Goal: Information Seeking & Learning: Find specific fact

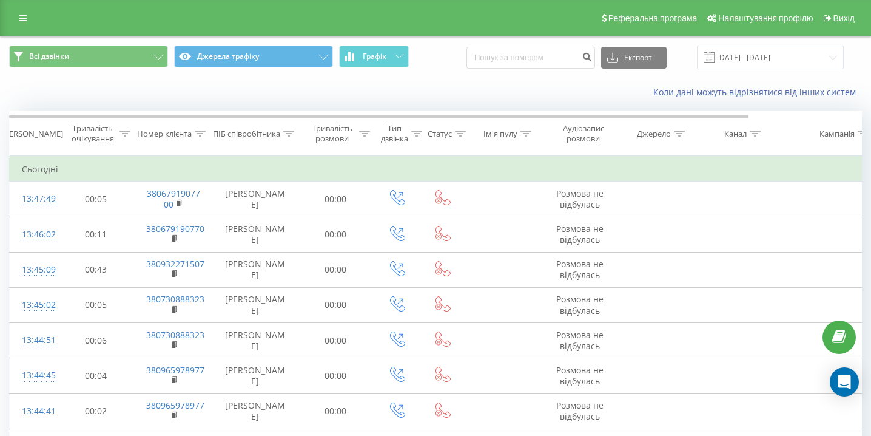
click at [27, 8] on div "Реферальна програма Налаштування профілю Вихід" at bounding box center [435, 18] width 871 height 36
click at [24, 16] on icon at bounding box center [22, 18] width 7 height 8
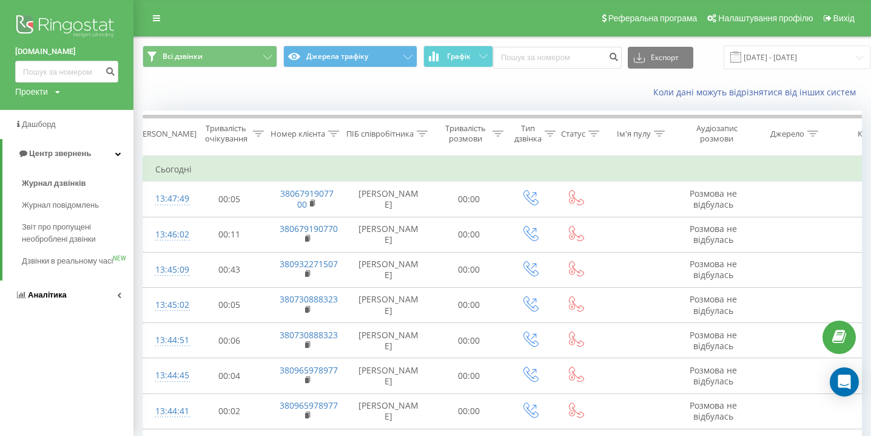
click at [39, 299] on link "Аналiтика" at bounding box center [67, 294] width 134 height 29
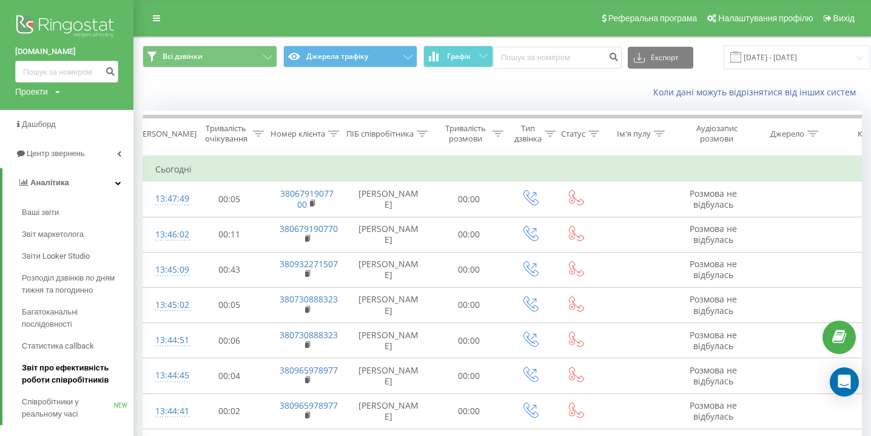
click at [83, 373] on span "Звіт про ефективність роботи співробітників" at bounding box center [75, 374] width 106 height 24
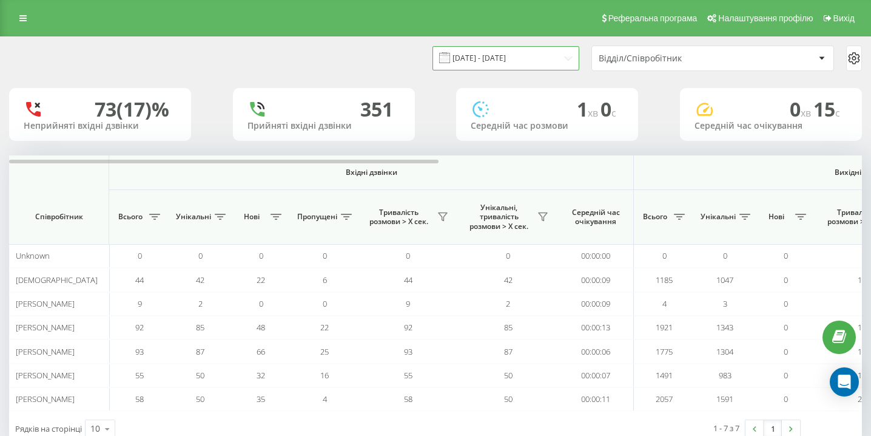
click at [538, 62] on input "[DATE] - [DATE]" at bounding box center [506, 58] width 147 height 24
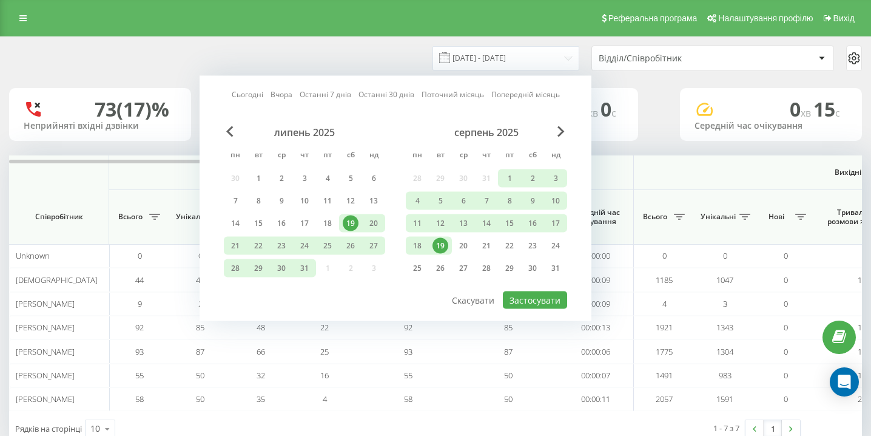
click at [442, 248] on div "19" at bounding box center [441, 246] width 16 height 16
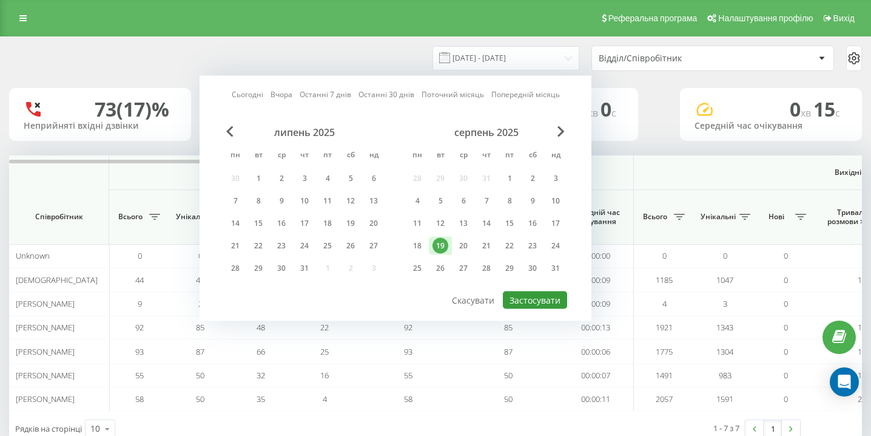
click at [513, 297] on button "Застосувати" at bounding box center [535, 300] width 64 height 18
type input "19.08.2025 - 19.08.2025"
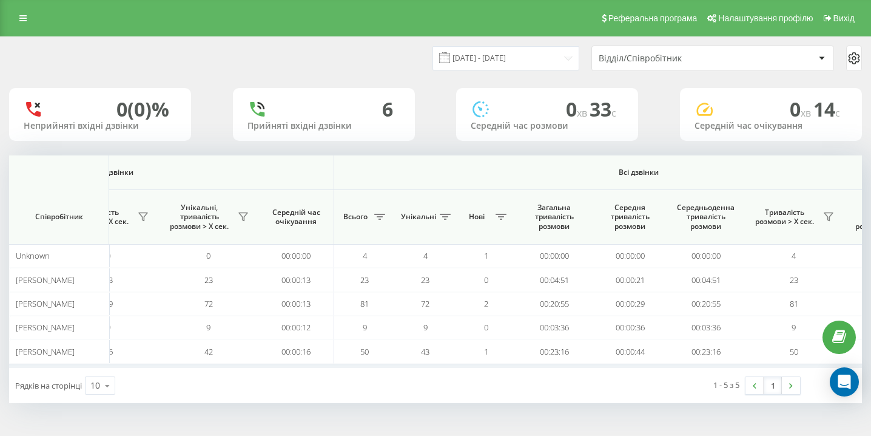
scroll to position [0, 840]
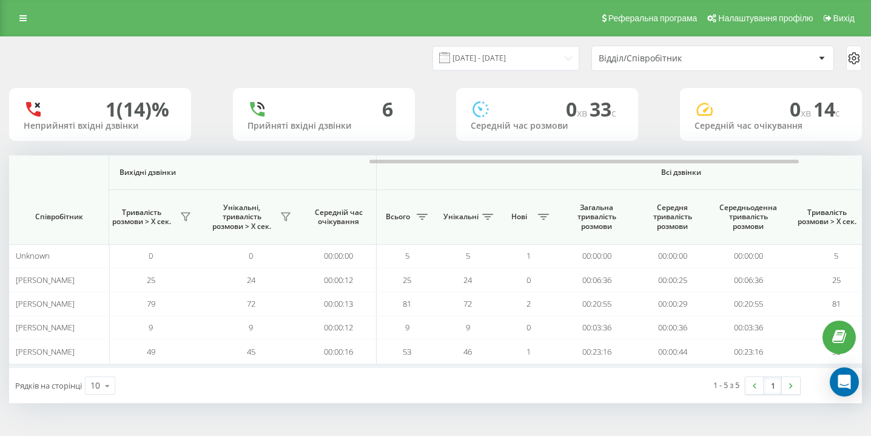
scroll to position [0, 840]
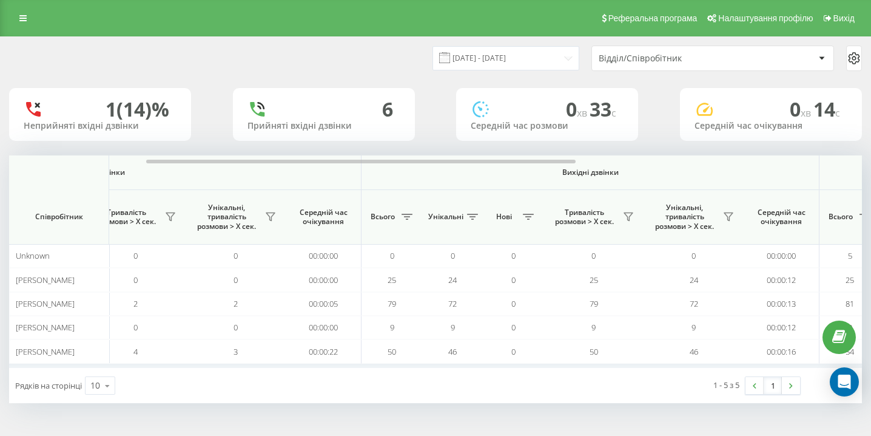
scroll to position [0, 840]
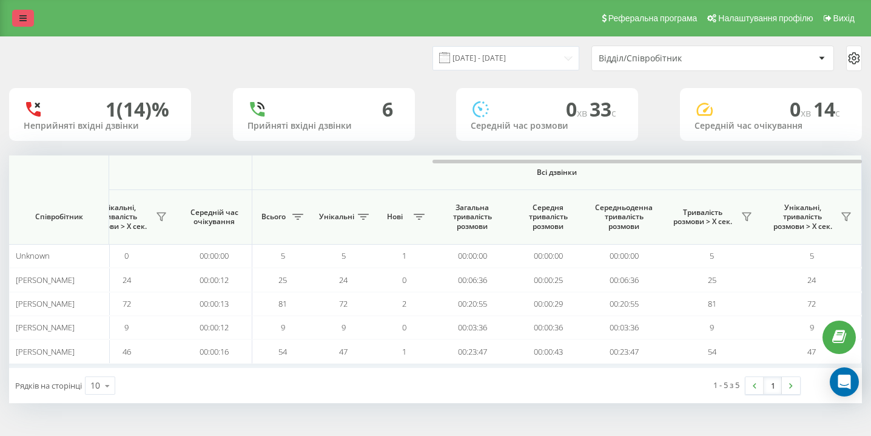
click at [30, 15] on link at bounding box center [23, 18] width 22 height 17
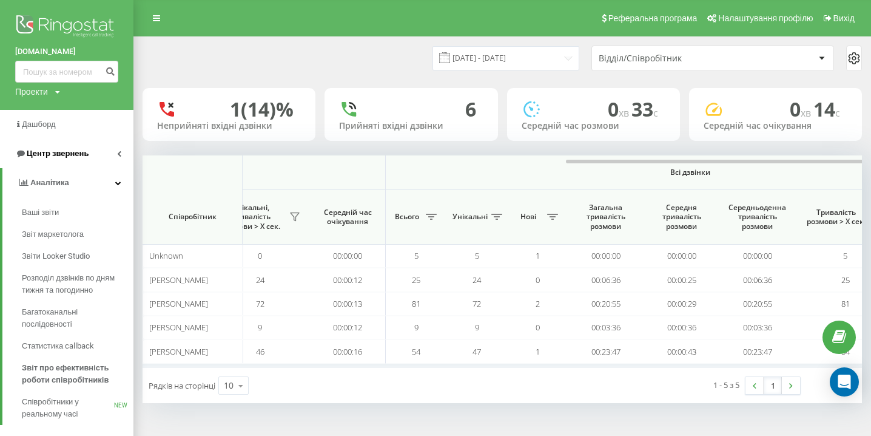
click at [68, 163] on link "Центр звернень" at bounding box center [67, 153] width 134 height 29
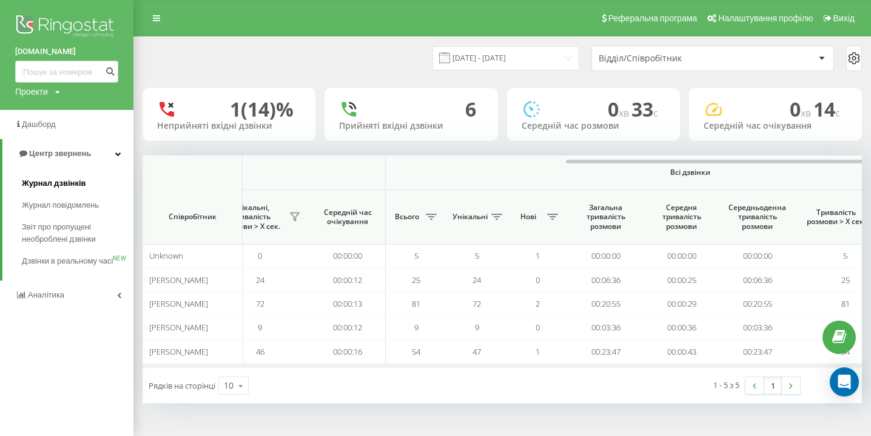
click at [59, 181] on span "Журнал дзвінків" at bounding box center [54, 183] width 64 height 12
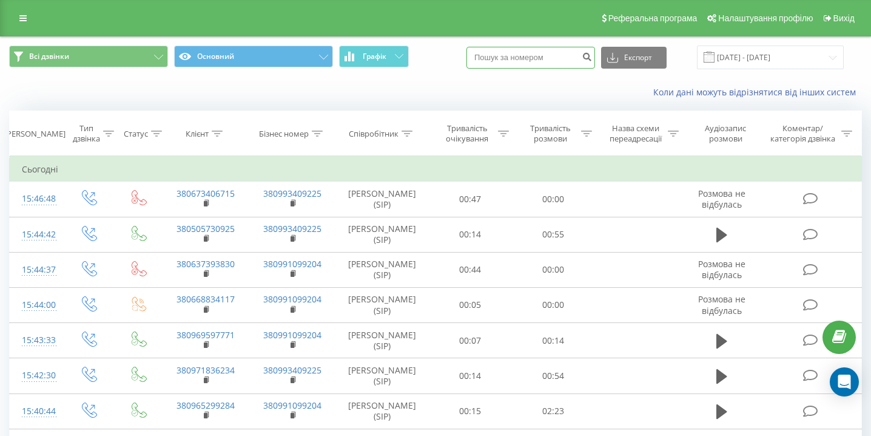
click at [542, 64] on input at bounding box center [531, 58] width 129 height 22
paste input "0665907021"
type input "0665907021"
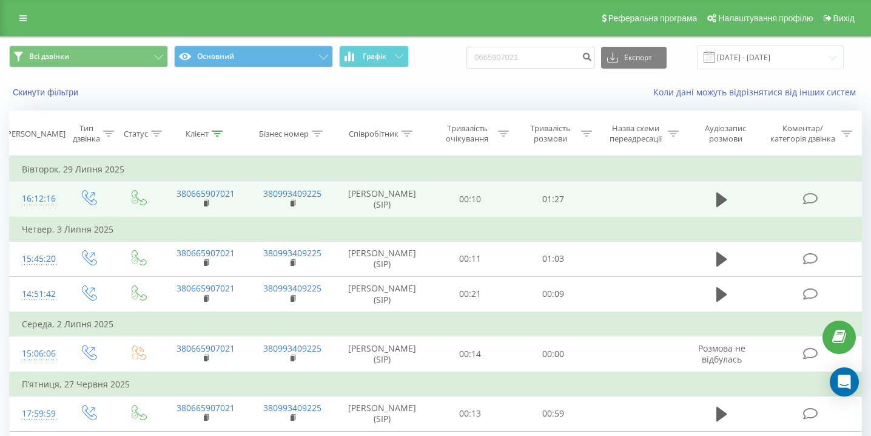
click at [710, 203] on td at bounding box center [722, 199] width 80 height 36
click at [717, 203] on icon at bounding box center [722, 199] width 11 height 15
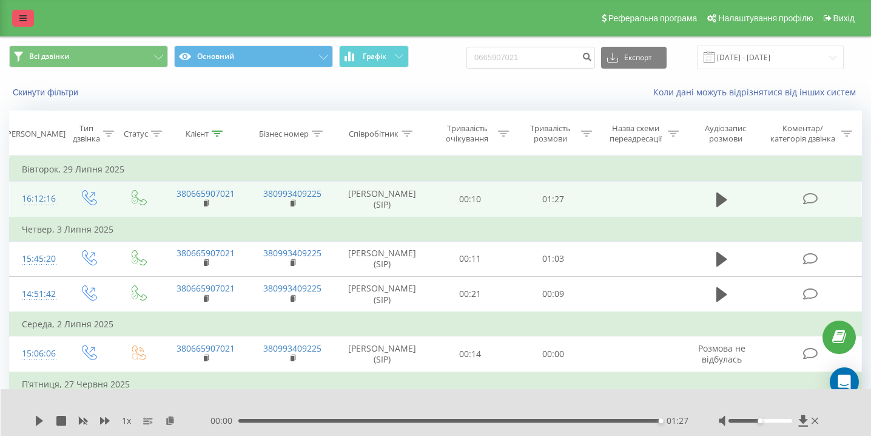
click at [30, 16] on link at bounding box center [23, 18] width 22 height 17
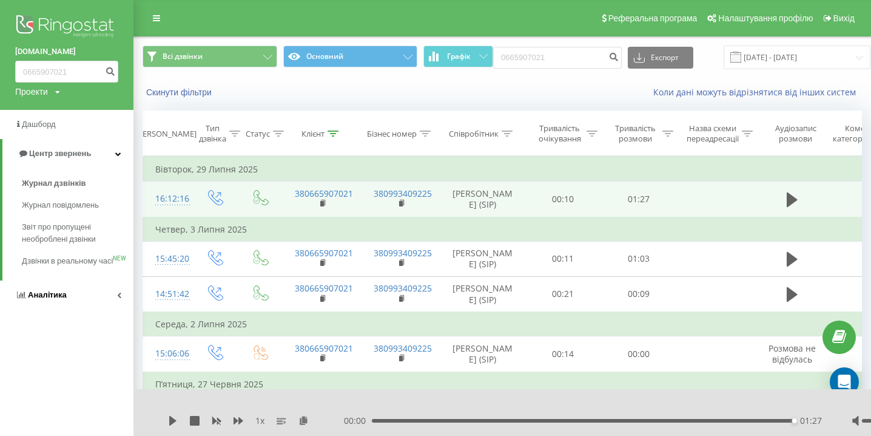
click at [60, 301] on span "Аналiтика" at bounding box center [41, 295] width 52 height 12
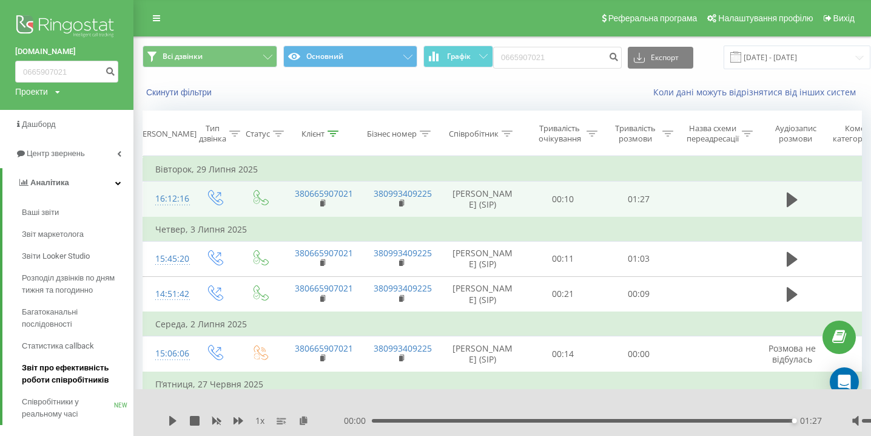
click at [54, 379] on span "Звіт про ефективність роботи співробітників" at bounding box center [75, 374] width 106 height 24
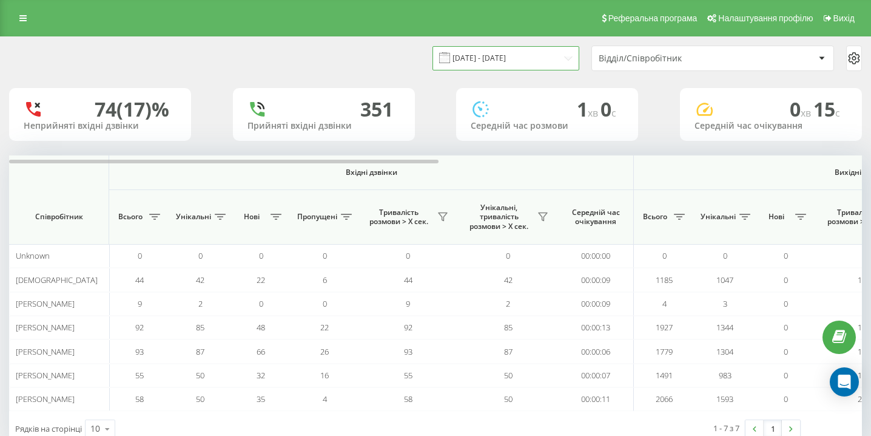
click at [489, 58] on input "[DATE] - [DATE]" at bounding box center [506, 58] width 147 height 24
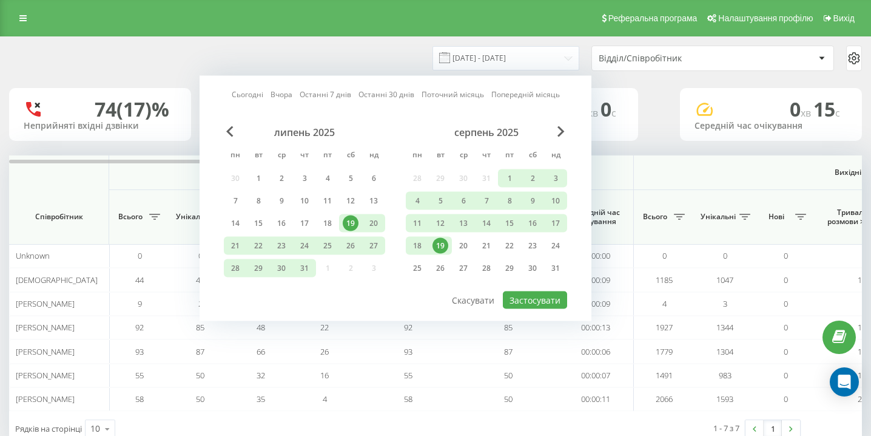
click at [444, 243] on div "19" at bounding box center [441, 246] width 16 height 16
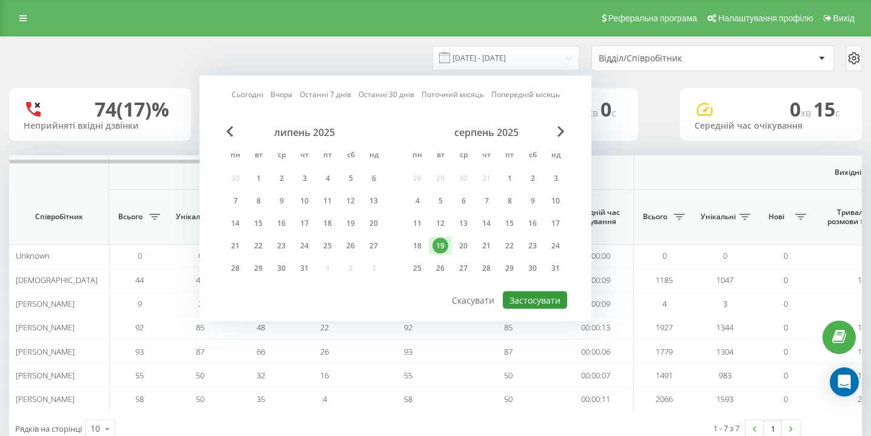
click at [515, 295] on button "Застосувати" at bounding box center [535, 300] width 64 height 18
type input "19.08.2025 - 19.08.2025"
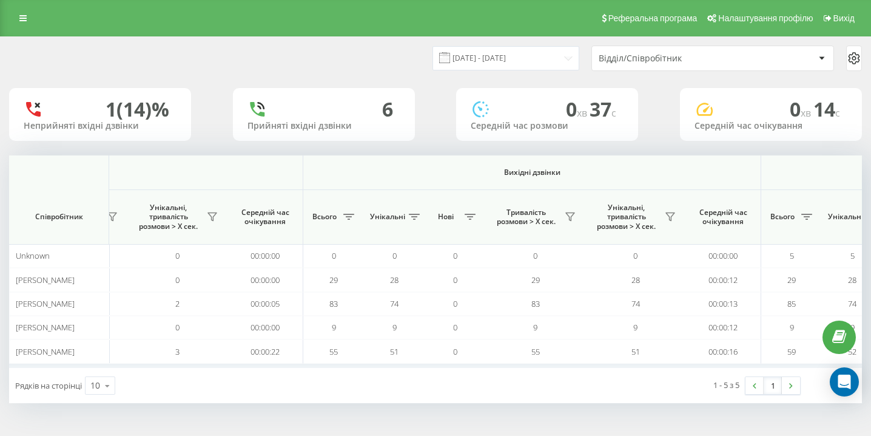
scroll to position [0, 840]
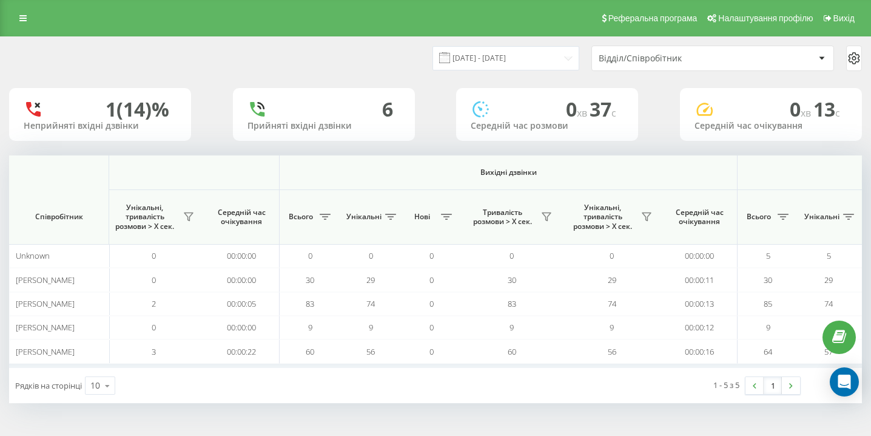
scroll to position [0, 840]
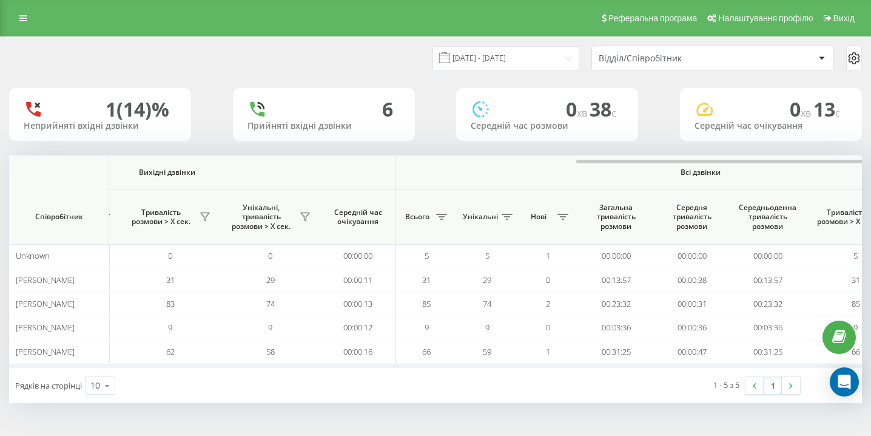
scroll to position [0, 840]
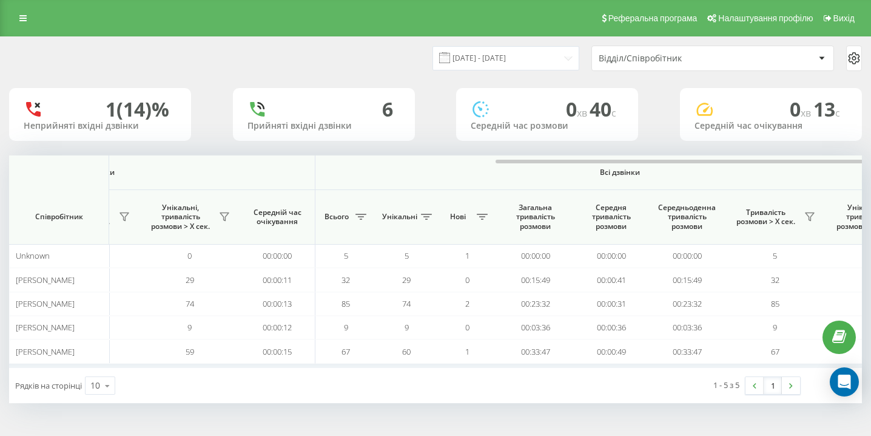
scroll to position [0, 840]
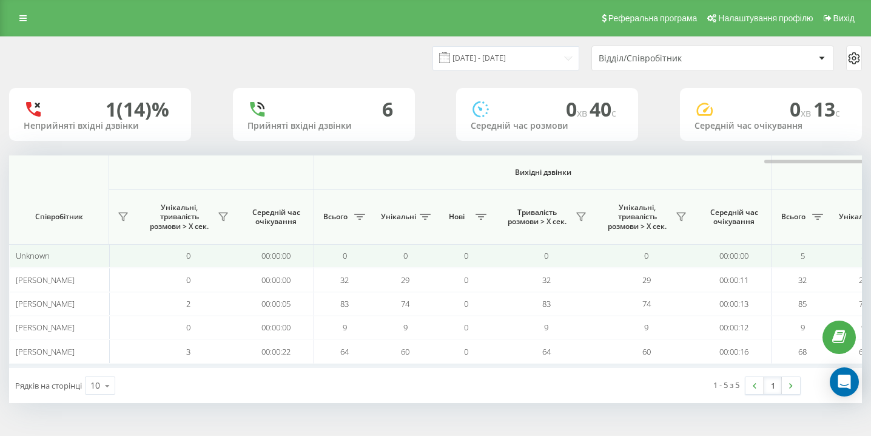
scroll to position [0, 840]
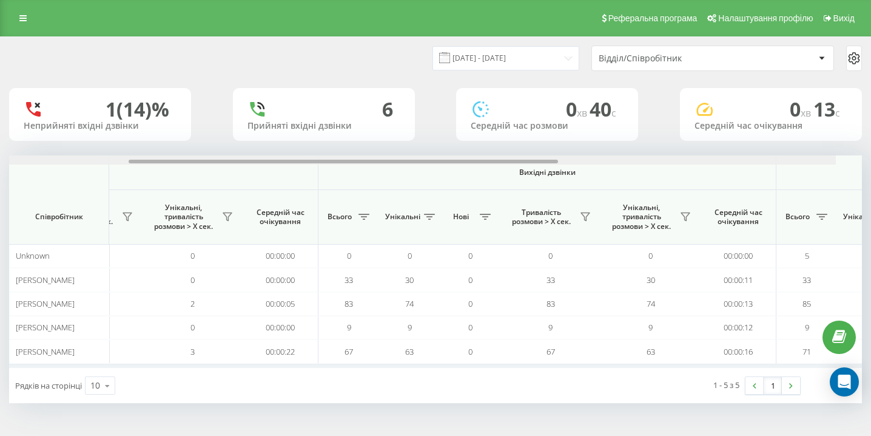
scroll to position [0, 840]
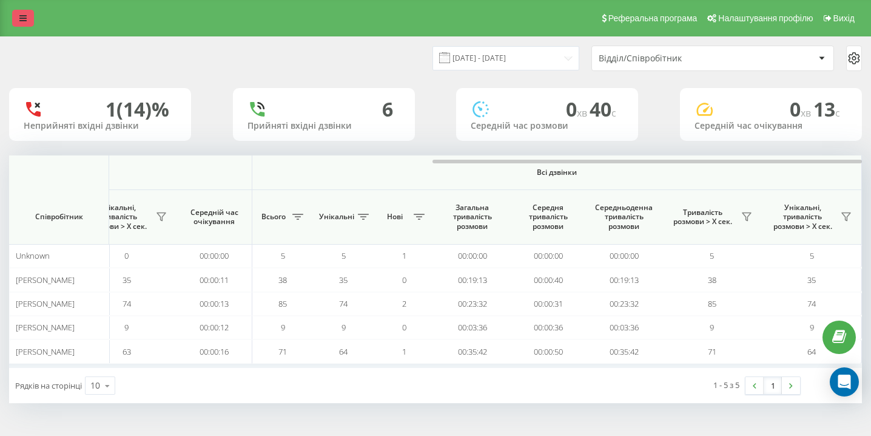
click at [16, 18] on link at bounding box center [23, 18] width 22 height 17
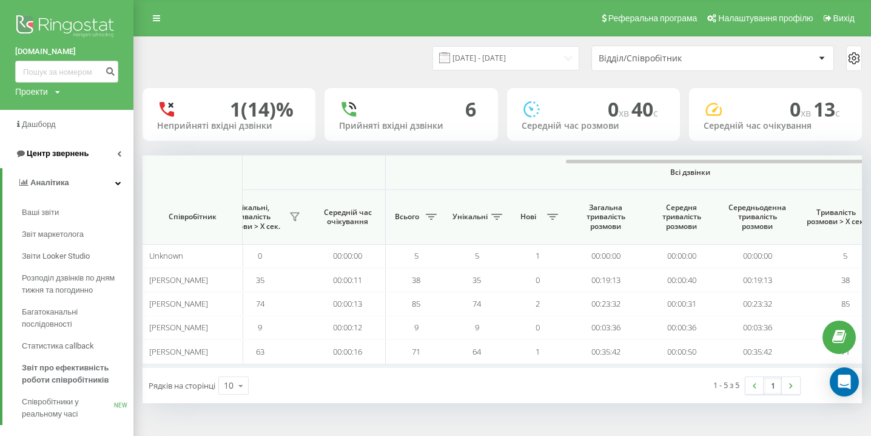
click at [75, 160] on span "Центр звернень" at bounding box center [51, 153] width 73 height 12
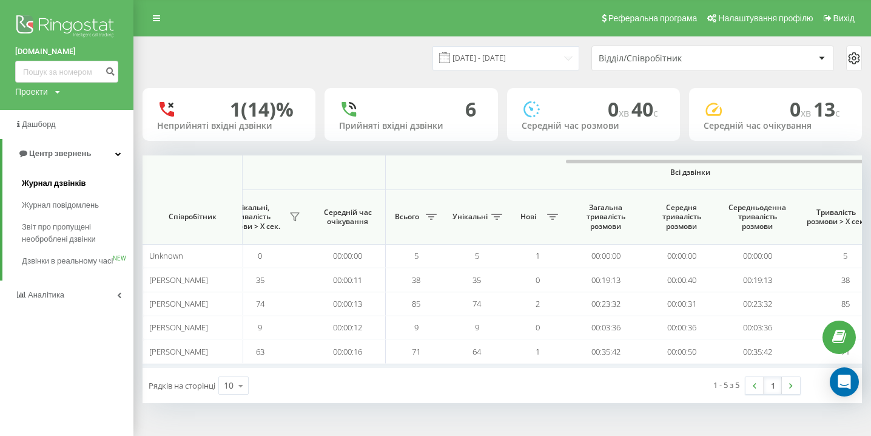
click at [64, 183] on span "Журнал дзвінків" at bounding box center [54, 183] width 64 height 12
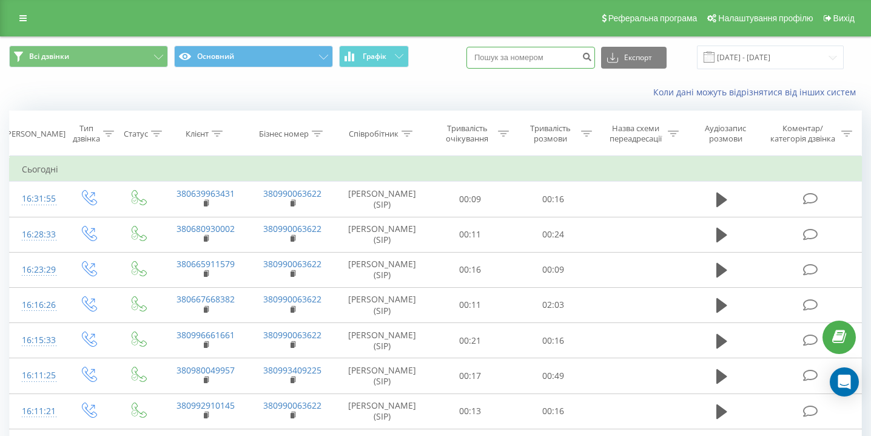
click at [548, 61] on input at bounding box center [531, 58] width 129 height 22
paste input "[PHONE_NUMBER]"
click at [525, 58] on input "[PHONE_NUMBER]" at bounding box center [531, 58] width 129 height 22
click at [509, 58] on input "(068 559 90 97" at bounding box center [531, 58] width 129 height 22
type input "068 559 90 97"
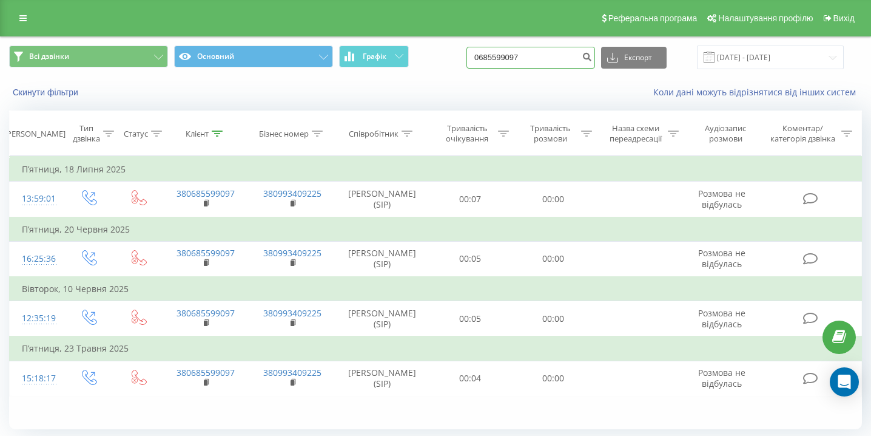
click at [560, 64] on input "0685599097" at bounding box center [531, 58] width 129 height 22
paste input "(098) 757 77 13"
click at [524, 58] on input "(098) 757 77 13" at bounding box center [531, 58] width 129 height 22
click at [509, 58] on input "(098 757 77 13" at bounding box center [531, 58] width 129 height 22
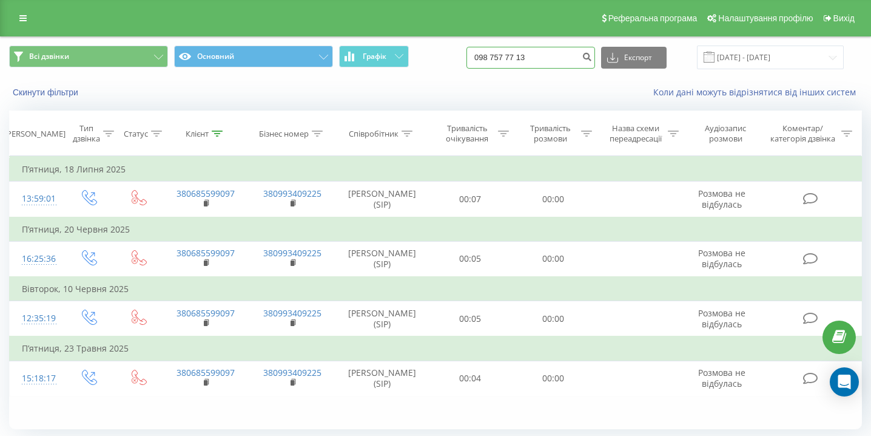
type input "098 757 77 13"
click at [554, 62] on input "0987577713" at bounding box center [531, 58] width 129 height 22
click at [554, 63] on input "0987577713" at bounding box center [531, 58] width 129 height 22
paste input "(099) 312 70 15"
click at [525, 61] on input "(099) 312 70 15" at bounding box center [531, 58] width 129 height 22
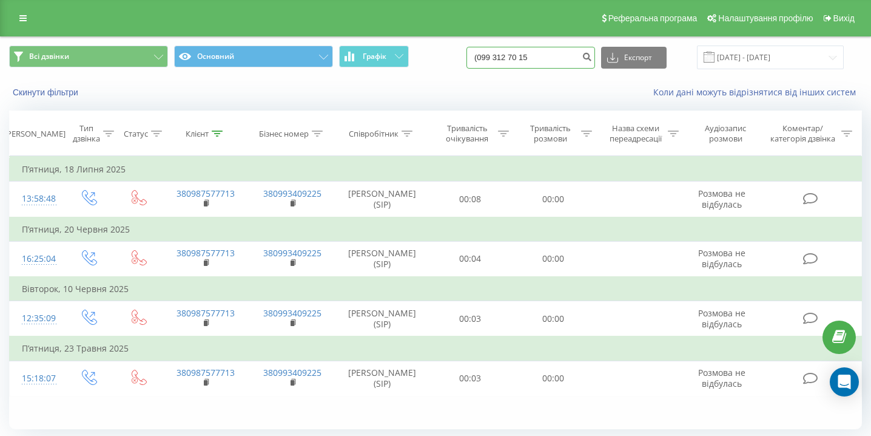
click at [510, 55] on input "(099 312 70 15" at bounding box center [531, 58] width 129 height 22
type input "099 312 70 15"
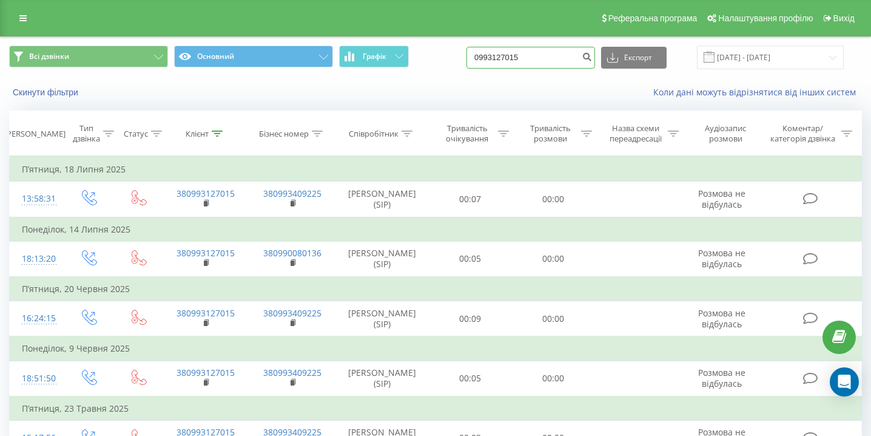
click at [579, 61] on input "0993127015" at bounding box center [531, 58] width 129 height 22
paste input "[PHONE_NUMBER]"
click at [524, 57] on input "(098) 690 36 51" at bounding box center [531, 58] width 129 height 22
click at [509, 58] on input "(098 690 36 51" at bounding box center [531, 58] width 129 height 22
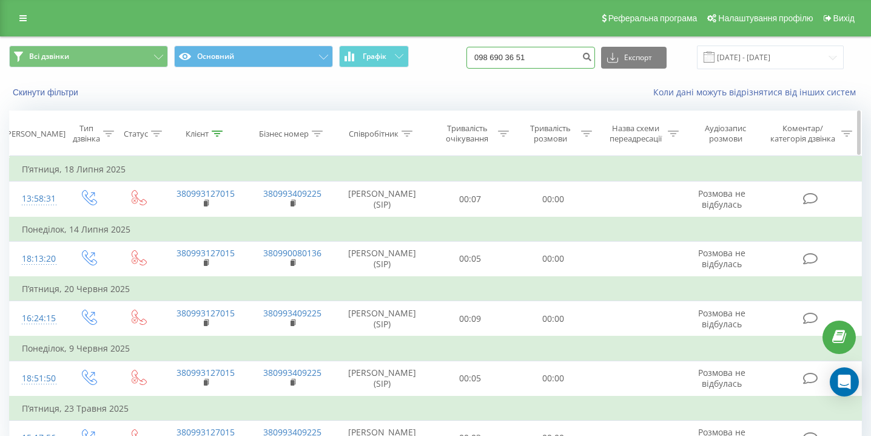
type input "098 690 36 51"
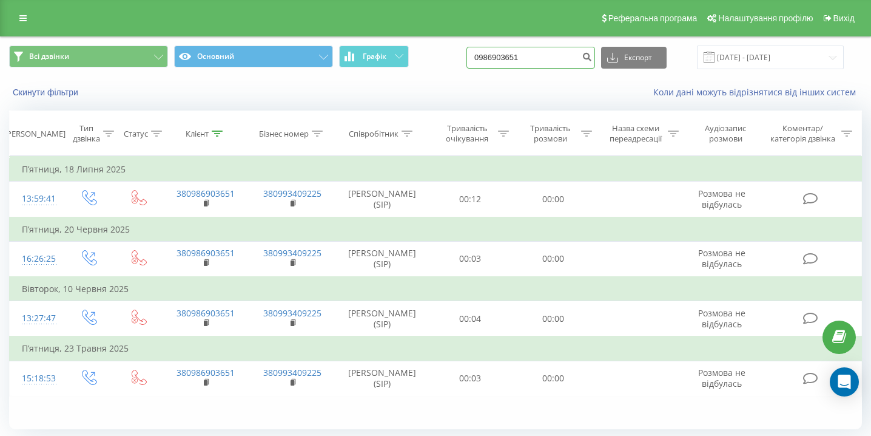
click at [563, 63] on input "0986903651" at bounding box center [531, 58] width 129 height 22
paste input "(063) 188 84 31"
click at [526, 57] on input "(063) 188 84 31" at bounding box center [531, 58] width 129 height 22
click at [509, 58] on input "(063 188 84 31" at bounding box center [531, 58] width 129 height 22
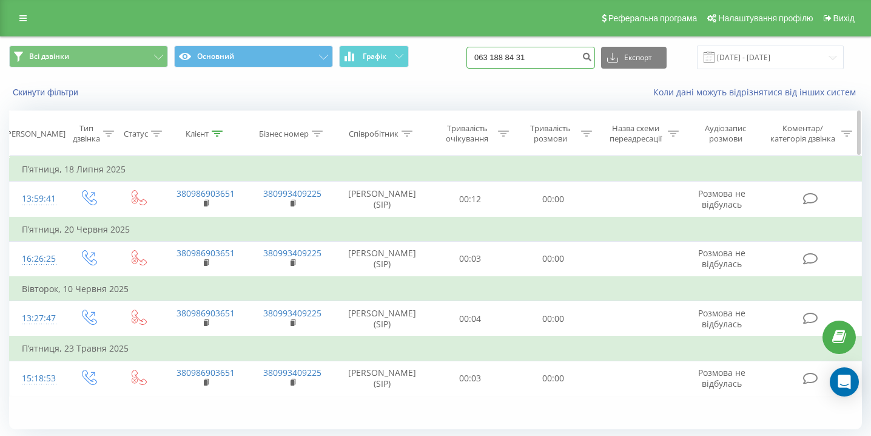
type input "063 188 84 31"
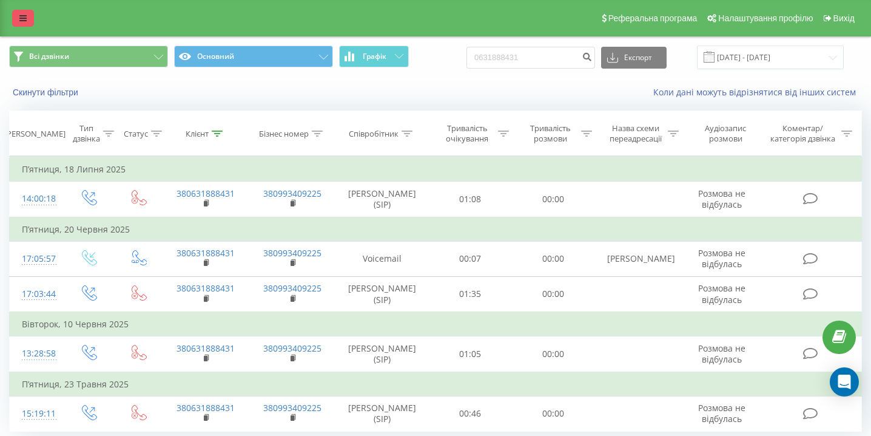
click at [19, 22] on link at bounding box center [23, 18] width 22 height 17
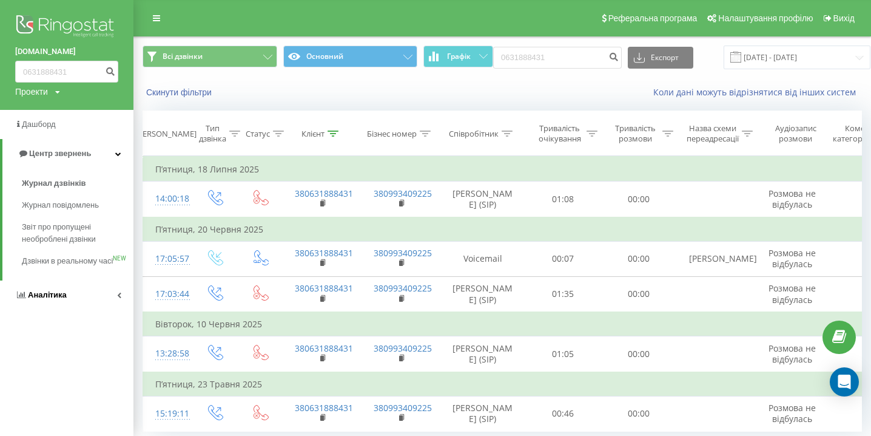
click at [42, 309] on link "Аналiтика" at bounding box center [67, 294] width 134 height 29
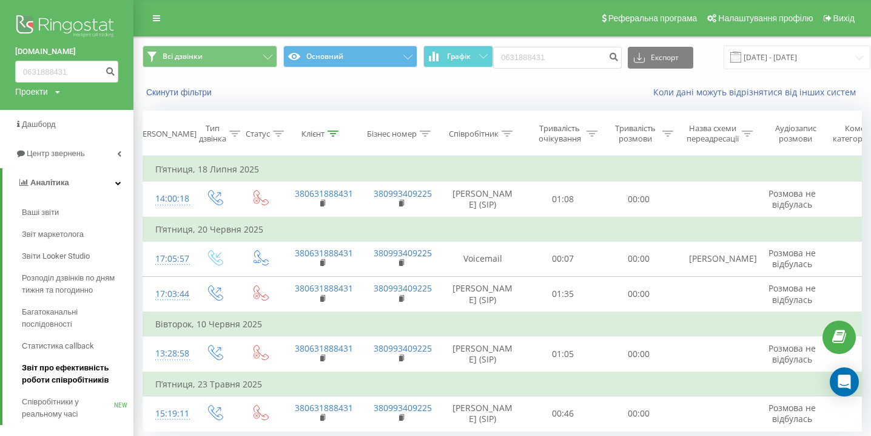
click at [72, 370] on span "Звіт про ефективність роботи співробітників" at bounding box center [75, 374] width 106 height 24
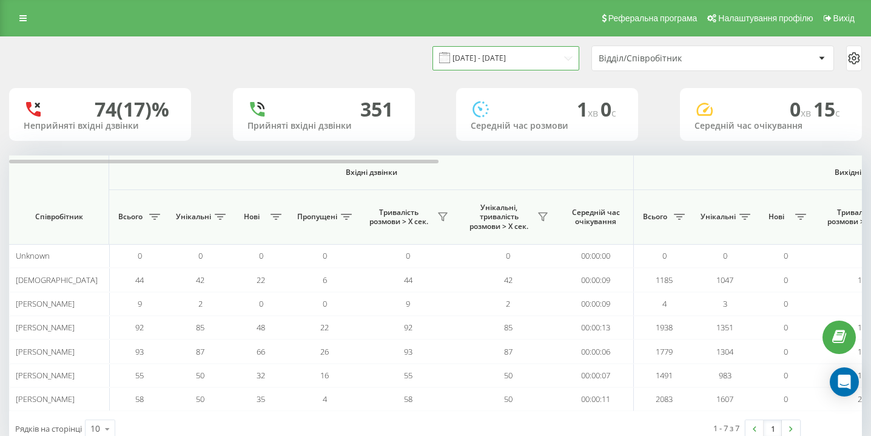
click at [485, 62] on input "[DATE] - [DATE]" at bounding box center [506, 58] width 147 height 24
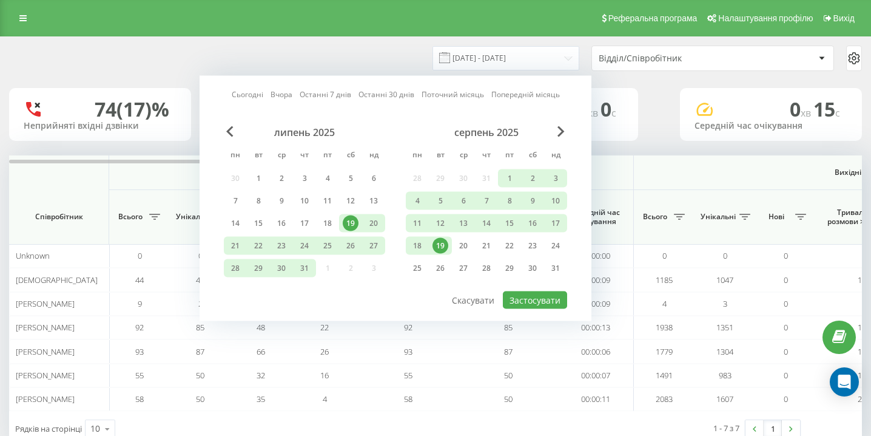
click at [439, 244] on div "19" at bounding box center [441, 246] width 16 height 16
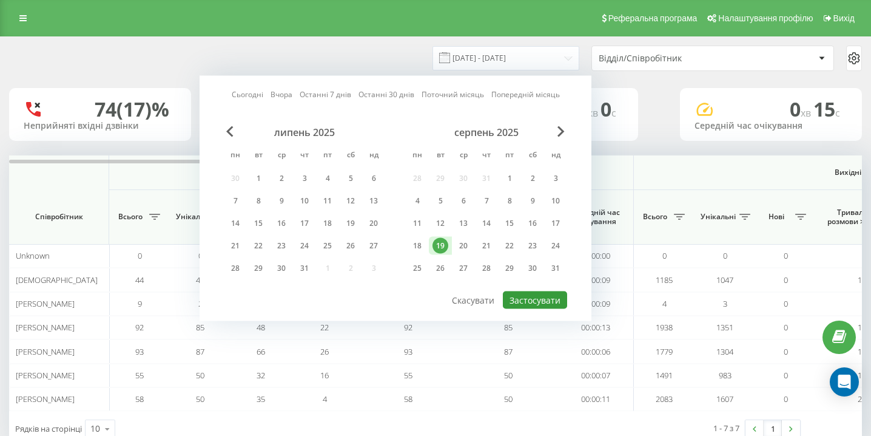
click at [516, 302] on button "Застосувати" at bounding box center [535, 300] width 64 height 18
type input "19.08.2025 - 19.08.2025"
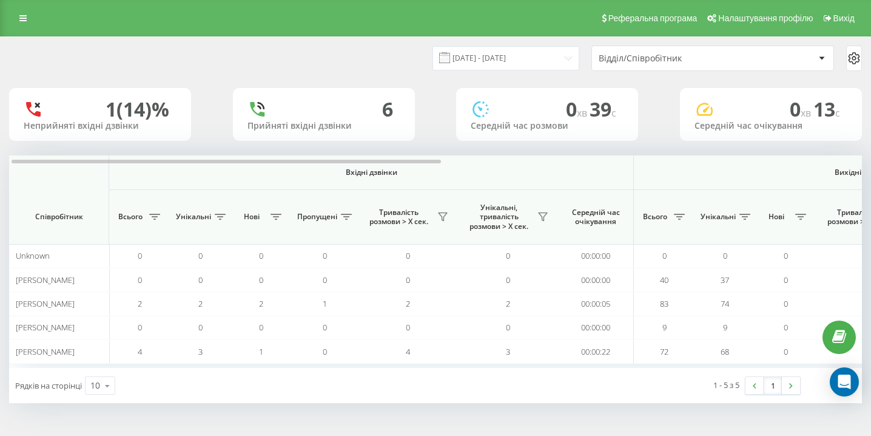
scroll to position [0, 840]
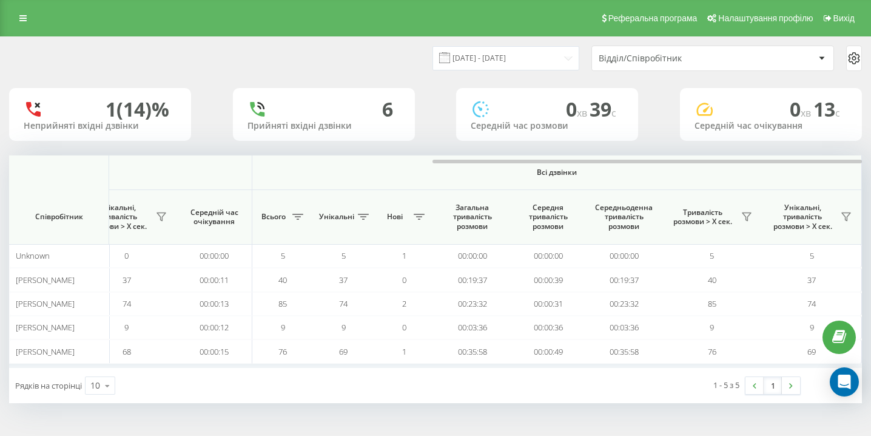
click at [13, 5] on div "Реферальна програма Налаштування профілю Вихід" at bounding box center [435, 18] width 871 height 36
click at [17, 16] on link at bounding box center [23, 18] width 22 height 17
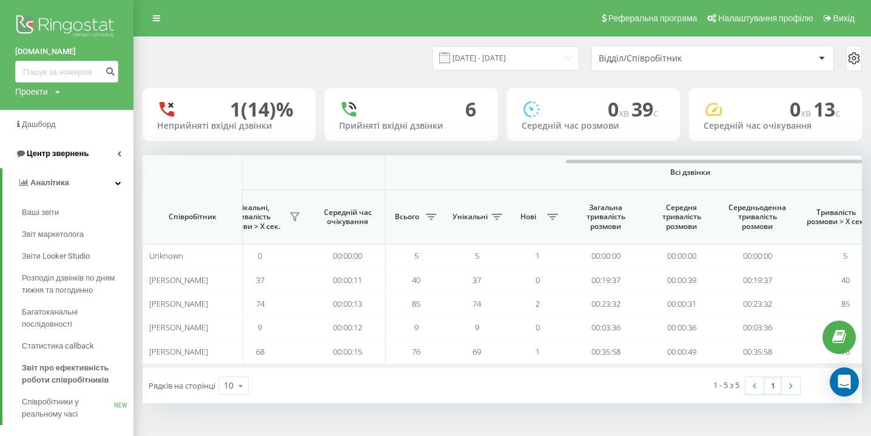
click at [79, 155] on span "Центр звернень" at bounding box center [58, 153] width 62 height 9
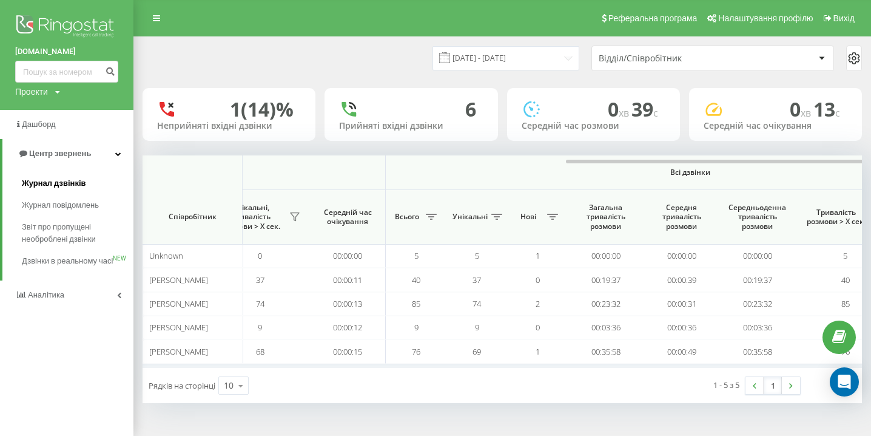
click at [66, 180] on span "Журнал дзвінків" at bounding box center [54, 183] width 64 height 12
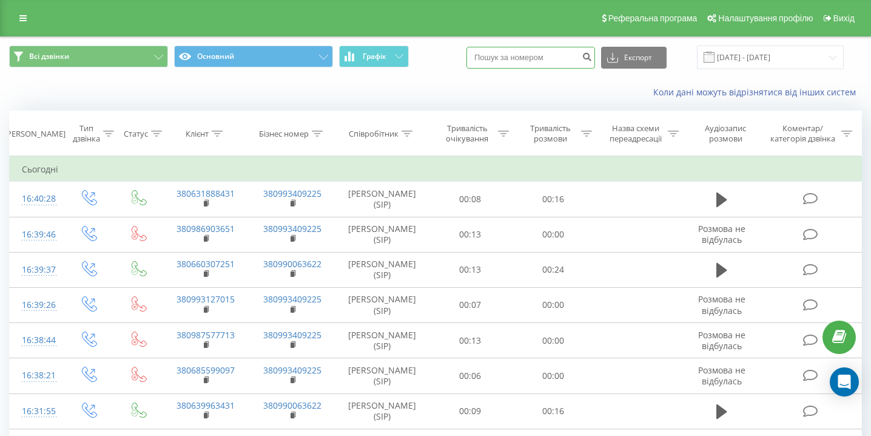
click at [542, 58] on input at bounding box center [531, 58] width 129 height 22
paste input "(063) 188 84 31"
click at [526, 59] on input "(063) 188 84 31" at bounding box center [531, 58] width 129 height 22
click at [524, 57] on input "(063) 188 84 31" at bounding box center [531, 58] width 129 height 22
click at [509, 58] on input "(063 188 84 31" at bounding box center [531, 58] width 129 height 22
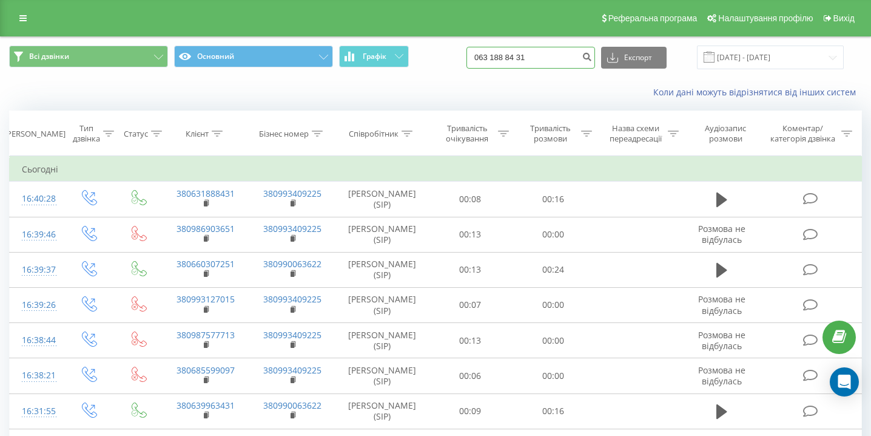
type input "063 188 84 31"
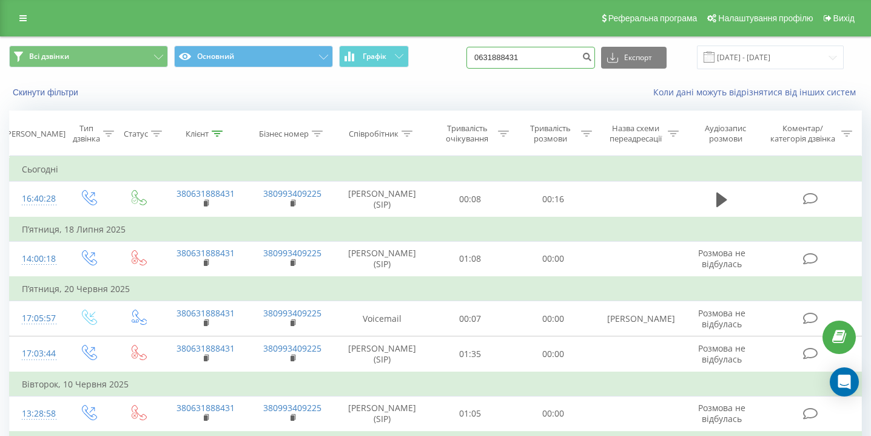
click at [566, 50] on input "0631888431" at bounding box center [531, 58] width 129 height 22
paste input "[PHONE_NUMBER]"
click at [524, 58] on input "[PHONE_NUMBER]" at bounding box center [531, 58] width 129 height 22
click at [508, 58] on input "(096 615 77 28" at bounding box center [531, 58] width 129 height 22
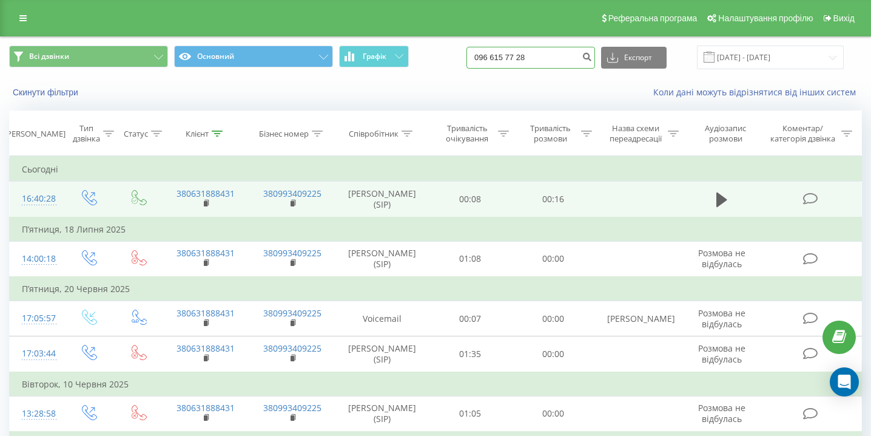
type input "096 615 77 28"
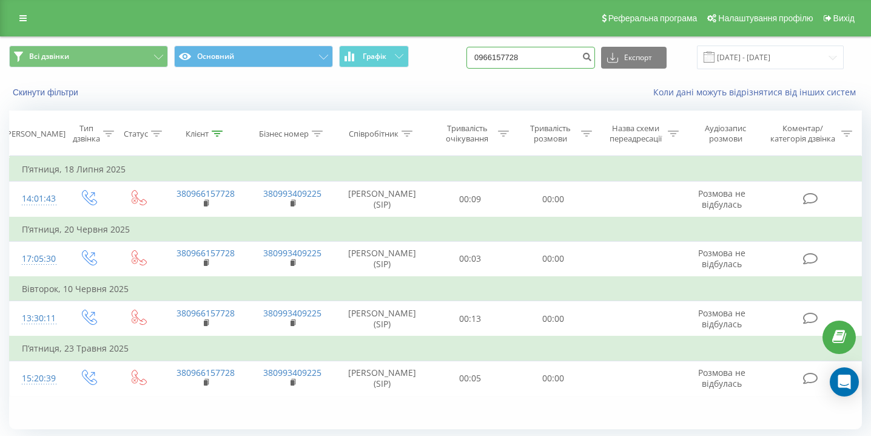
click at [581, 59] on input "0966157728" at bounding box center [531, 58] width 129 height 22
paste input "(093) 984 61 35"
type input "(093) 984 61 35"
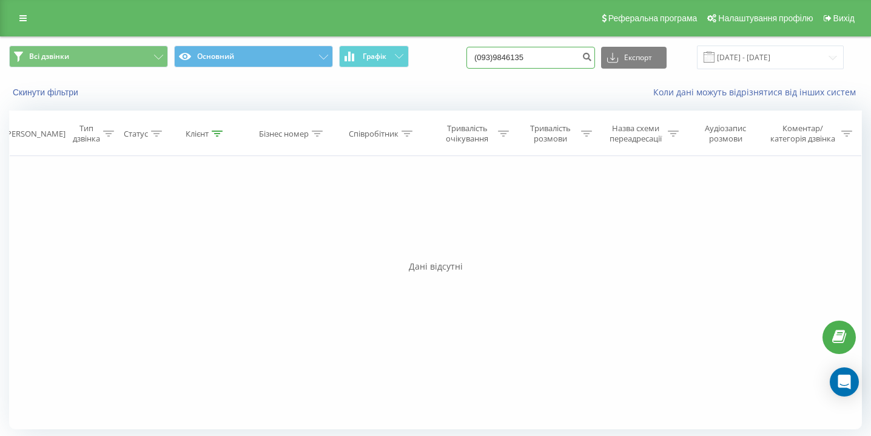
click at [523, 57] on input "(093)9846135" at bounding box center [531, 58] width 129 height 22
click at [524, 58] on input "(093)9846135" at bounding box center [531, 58] width 129 height 22
click at [510, 57] on input "(0939846135" at bounding box center [531, 58] width 129 height 22
type input "0939846135"
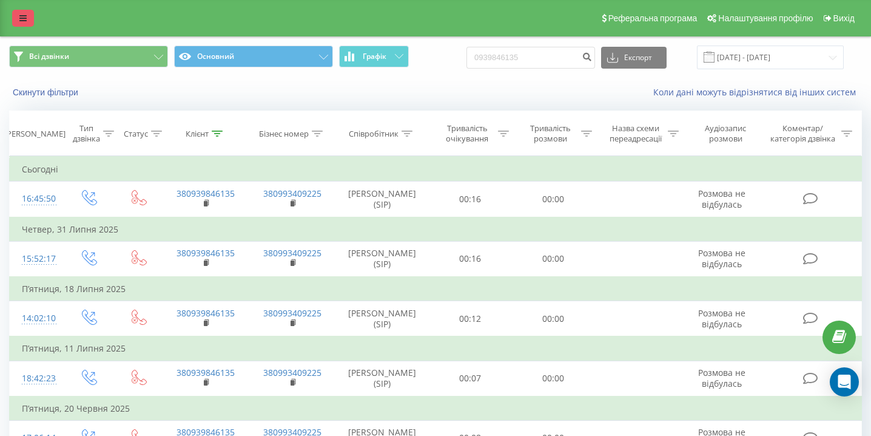
click at [22, 21] on icon at bounding box center [22, 18] width 7 height 8
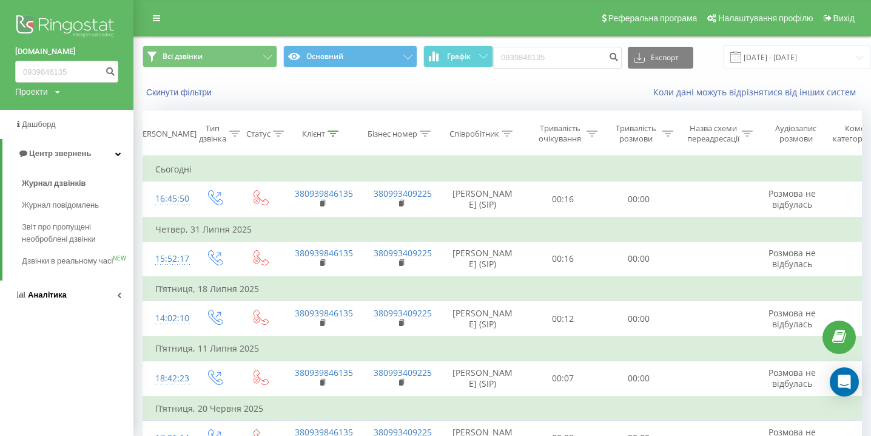
click at [53, 299] on span "Аналiтика" at bounding box center [47, 294] width 39 height 9
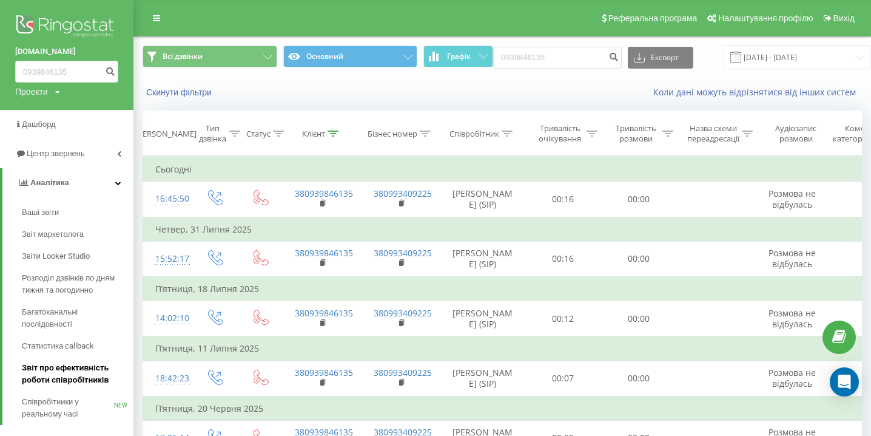
click at [58, 388] on link "Звіт про ефективність роботи співробітників" at bounding box center [78, 374] width 112 height 34
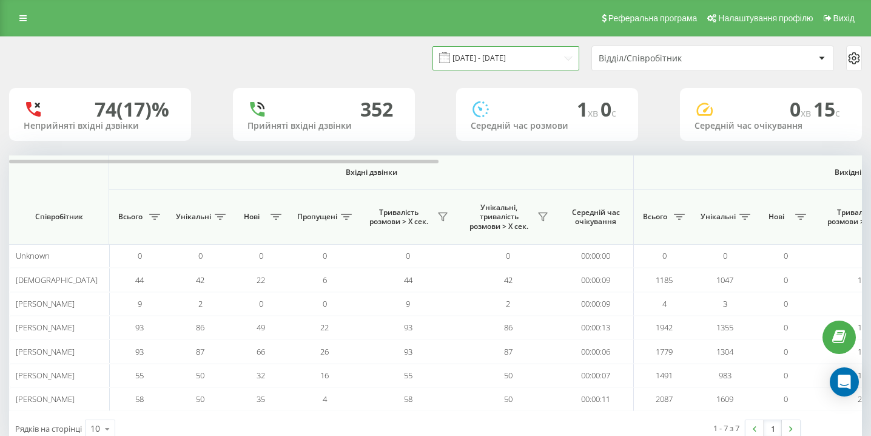
click at [514, 59] on input "[DATE] - [DATE]" at bounding box center [506, 58] width 147 height 24
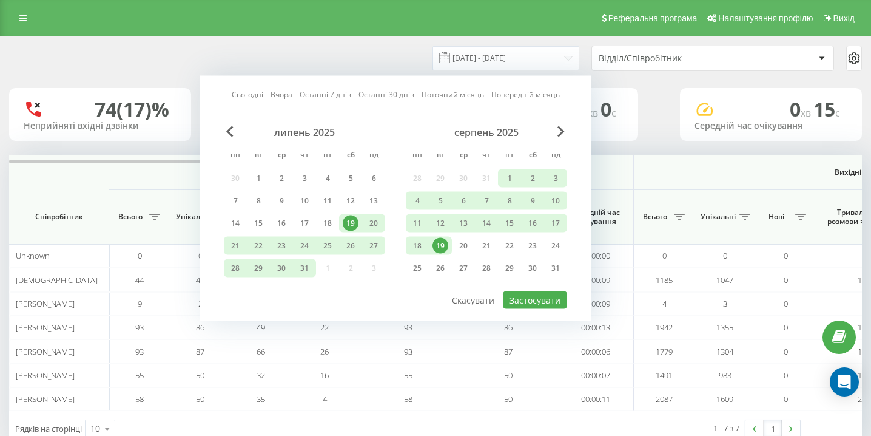
click at [441, 246] on div "19" at bounding box center [441, 246] width 16 height 16
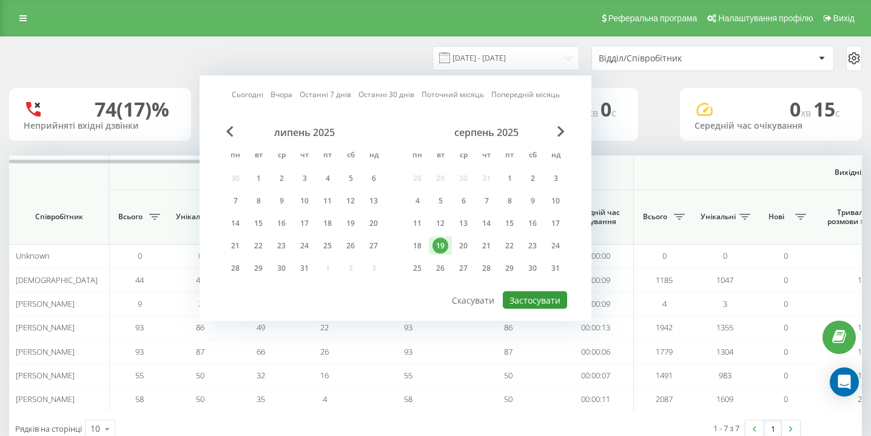
click at [526, 301] on button "Застосувати" at bounding box center [535, 300] width 64 height 18
type input "19.08.2025 - 19.08.2025"
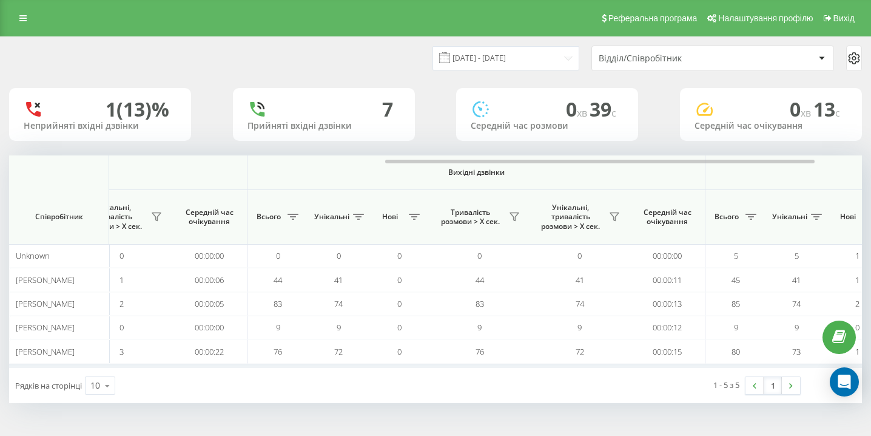
scroll to position [0, 840]
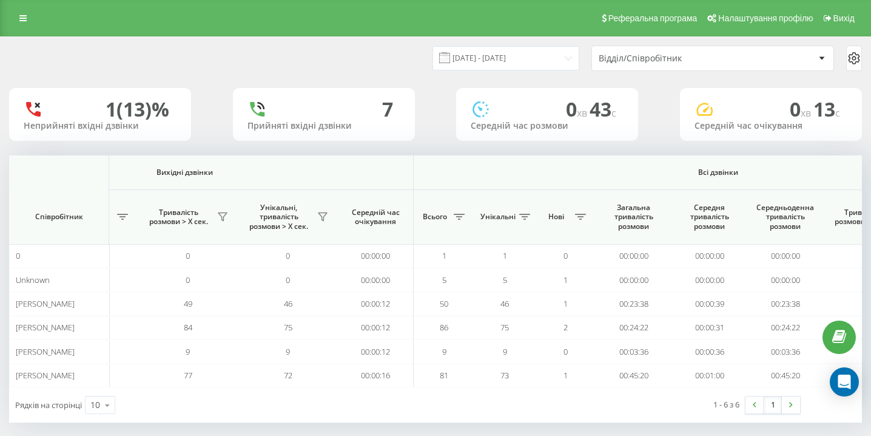
scroll to position [0, 840]
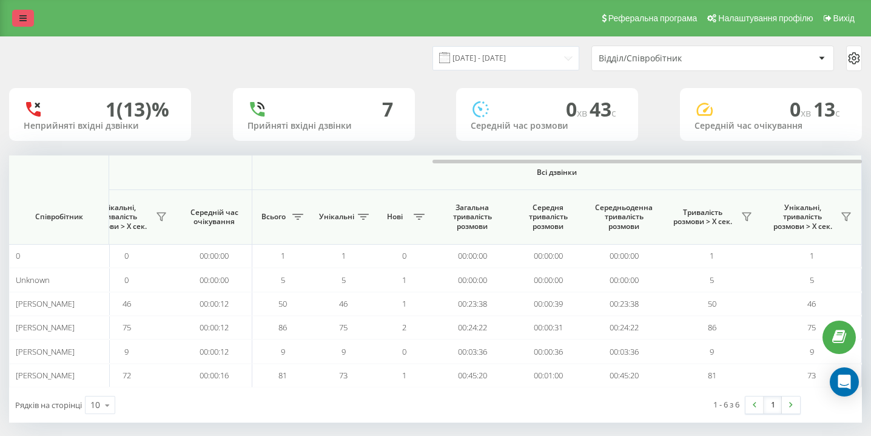
click at [28, 19] on link at bounding box center [23, 18] width 22 height 17
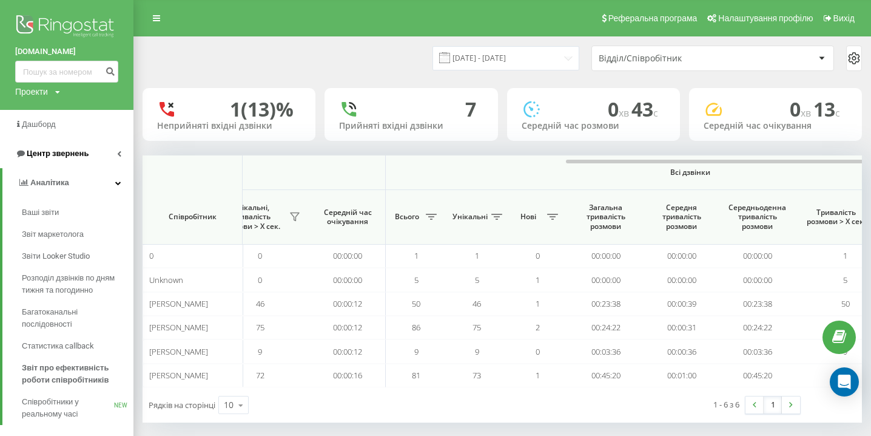
click at [78, 165] on link "Центр звернень" at bounding box center [67, 153] width 134 height 29
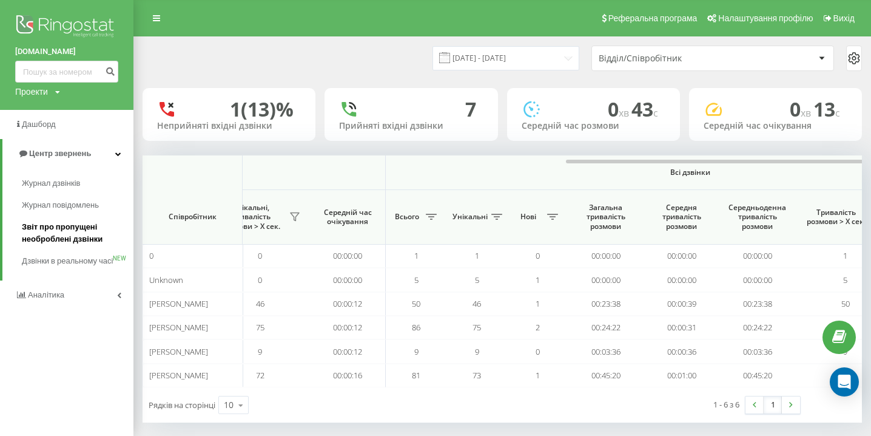
click at [77, 231] on span "Звіт про пропущені необроблені дзвінки" at bounding box center [75, 233] width 106 height 24
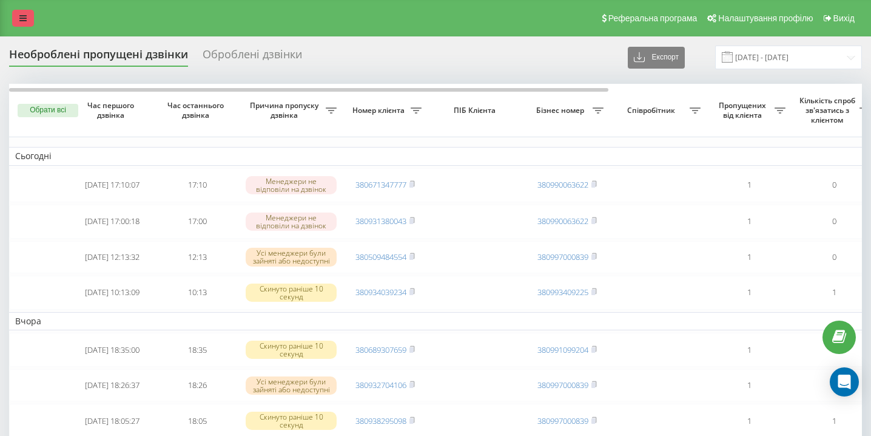
click at [30, 16] on link at bounding box center [23, 18] width 22 height 17
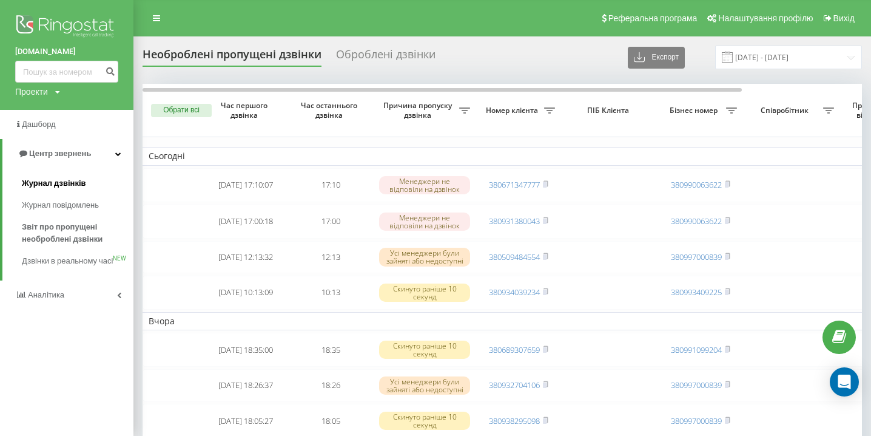
click at [62, 177] on span "Журнал дзвінків" at bounding box center [54, 183] width 64 height 12
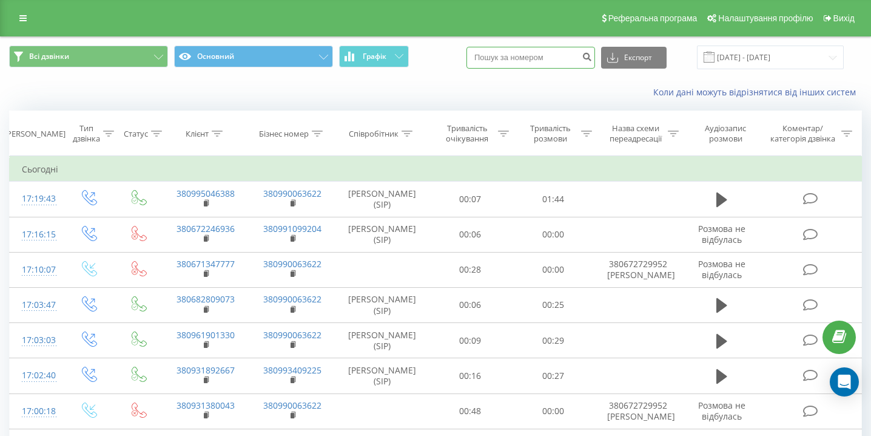
click at [555, 60] on input at bounding box center [531, 58] width 129 height 22
paste input "0503688880"
type input "0503688880"
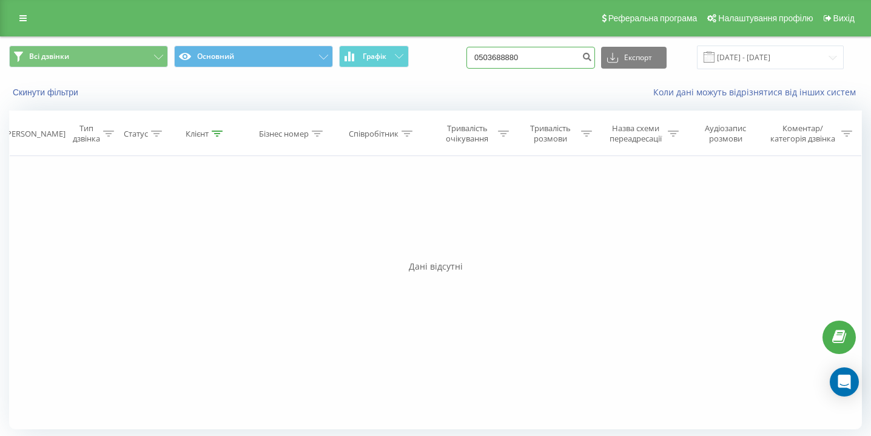
click at [546, 63] on input "0503688880" at bounding box center [531, 58] width 129 height 22
paste input "0633686448"
type input "0633686448"
click at [555, 59] on input "0633686448" at bounding box center [531, 58] width 129 height 22
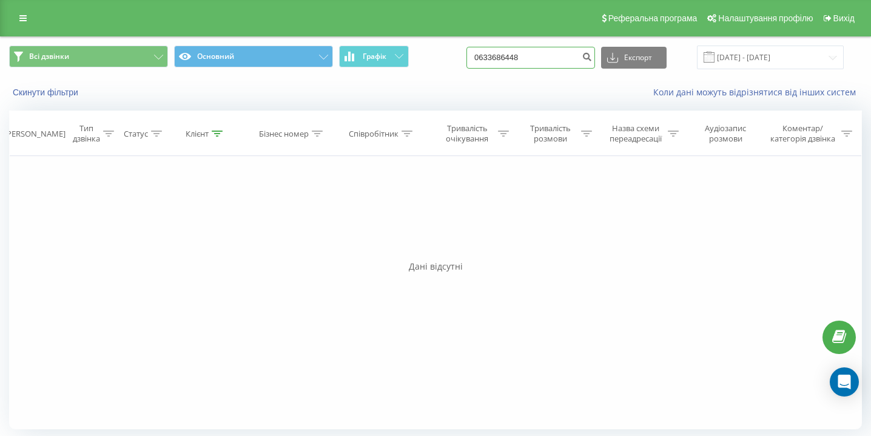
click at [556, 59] on input "0633686448" at bounding box center [531, 58] width 129 height 22
paste input "0662023636"
type input "0662023636"
click at [544, 60] on input "0662023636" at bounding box center [531, 58] width 129 height 22
click at [544, 59] on input "0662023636" at bounding box center [531, 58] width 129 height 22
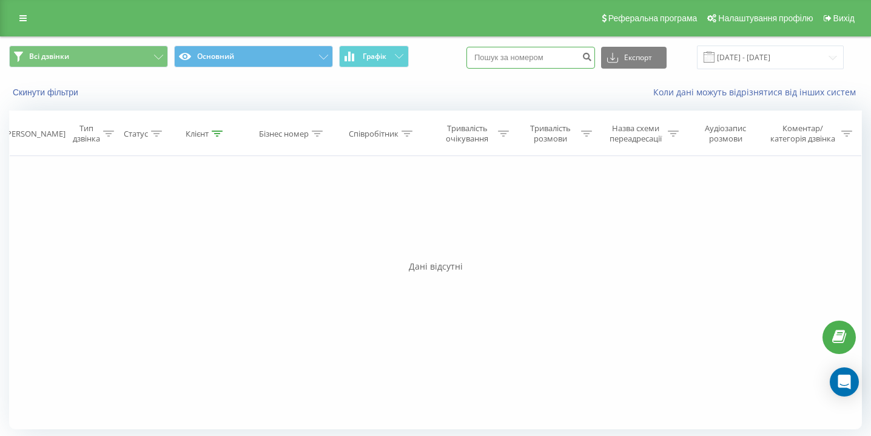
paste input "0939908532"
type input "0939908532"
click at [19, 12] on link at bounding box center [23, 18] width 22 height 17
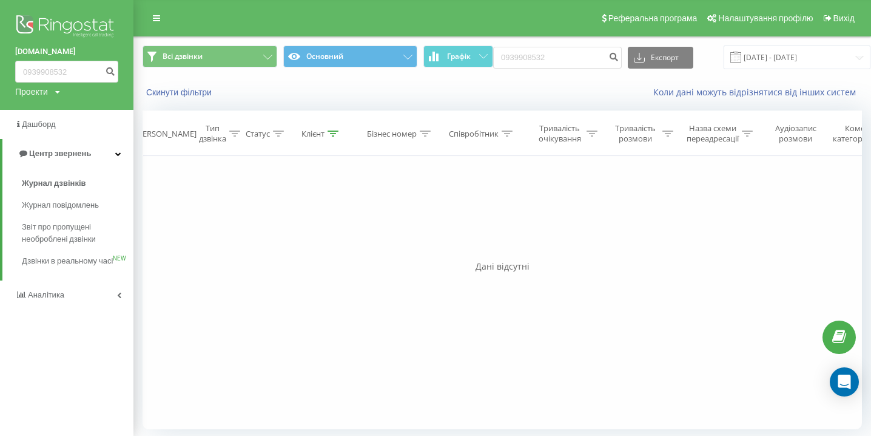
click at [68, 322] on div "[DOMAIN_NAME] 0939908532 Проекти [DOMAIN_NAME] Дашборд Центр звернень Журнал дз…" at bounding box center [67, 218] width 134 height 436
click at [68, 301] on link "Аналiтика" at bounding box center [67, 294] width 134 height 29
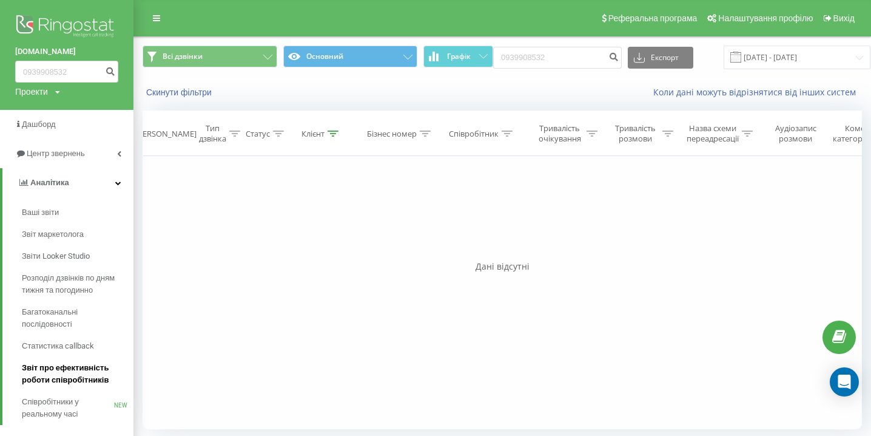
click at [81, 376] on span "Звіт про ефективність роботи співробітників" at bounding box center [75, 374] width 106 height 24
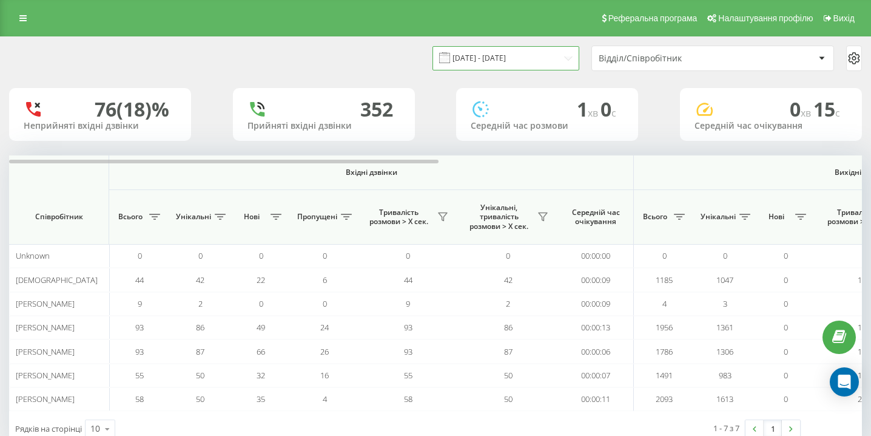
click at [526, 67] on input "[DATE] - [DATE]" at bounding box center [506, 58] width 147 height 24
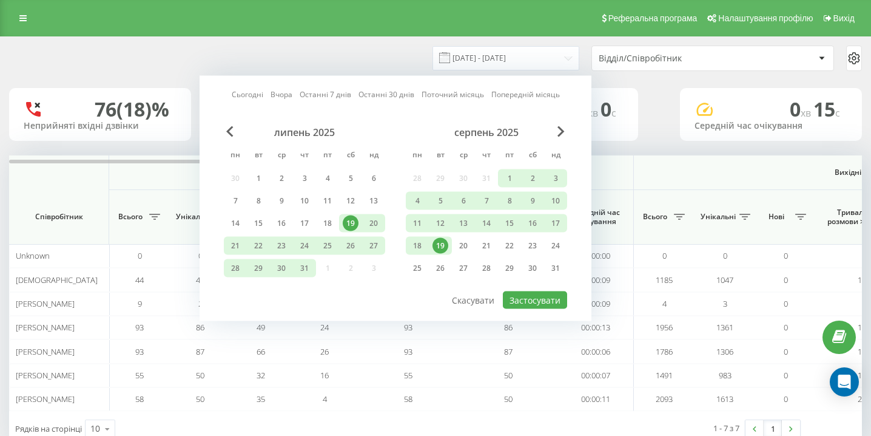
click at [444, 245] on div "19" at bounding box center [441, 246] width 16 height 16
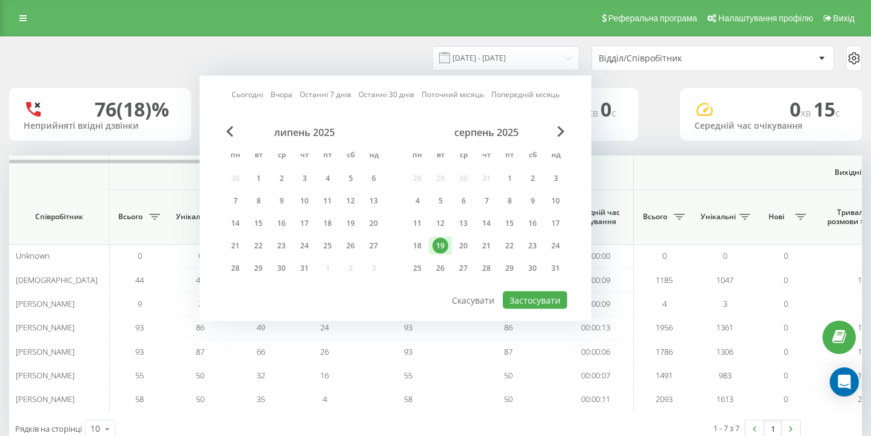
click at [544, 288] on div "липень 2025 пн вт ср чт пт сб нд 30 1 2 3 4 5 6 7 8 9 10 11 12 13 14 15 16 17 1…" at bounding box center [395, 208] width 343 height 164
click at [544, 292] on button "Застосувати" at bounding box center [535, 300] width 64 height 18
type input "[DATE] - [DATE]"
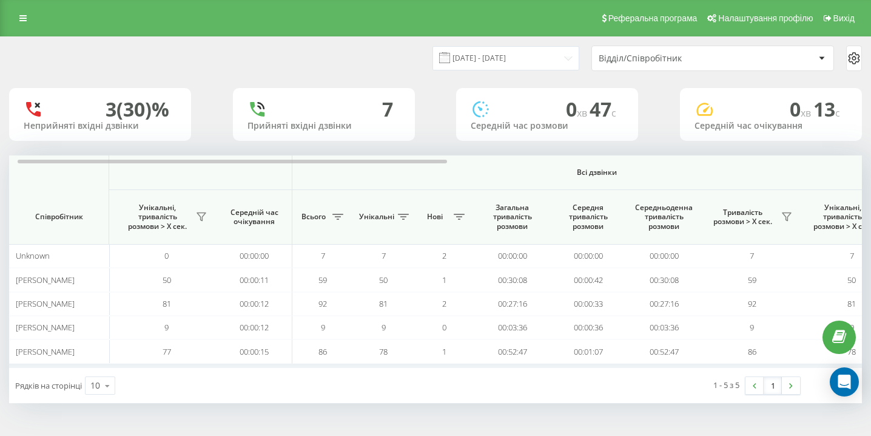
scroll to position [0, 840]
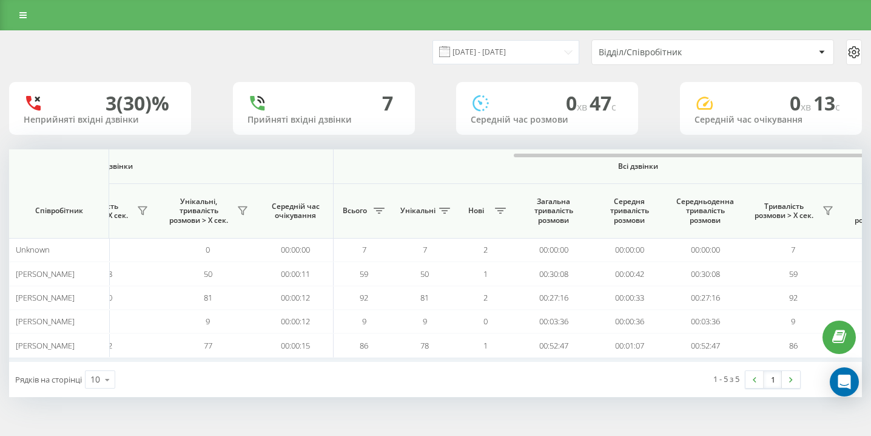
scroll to position [0, 840]
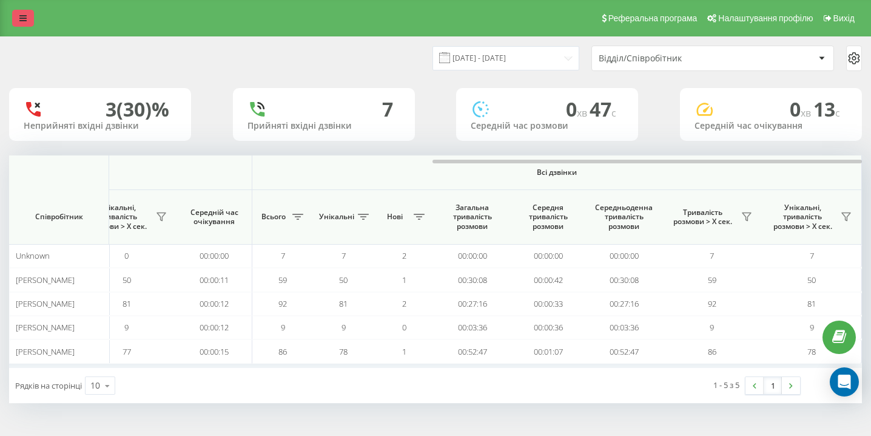
click at [31, 18] on link at bounding box center [23, 18] width 22 height 17
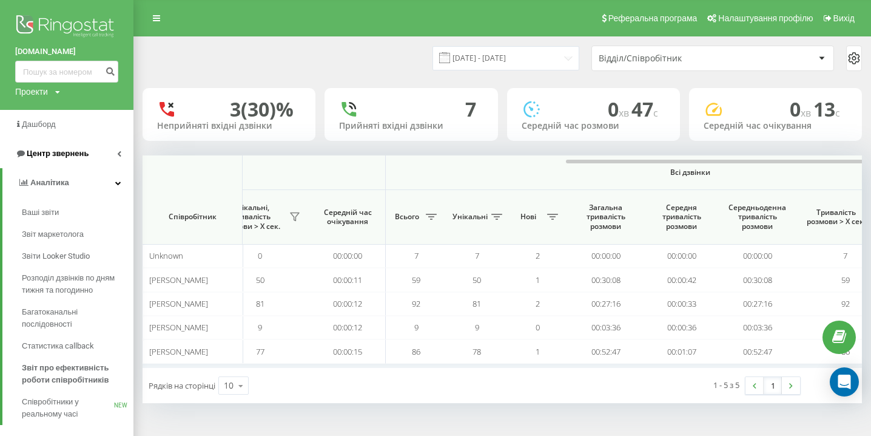
click at [55, 147] on link "Центр звернень" at bounding box center [67, 153] width 134 height 29
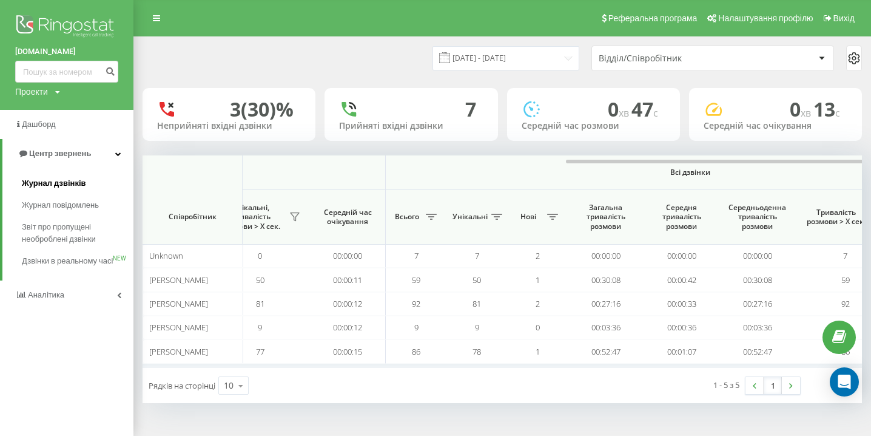
click at [54, 188] on span "Журнал дзвінків" at bounding box center [54, 183] width 64 height 12
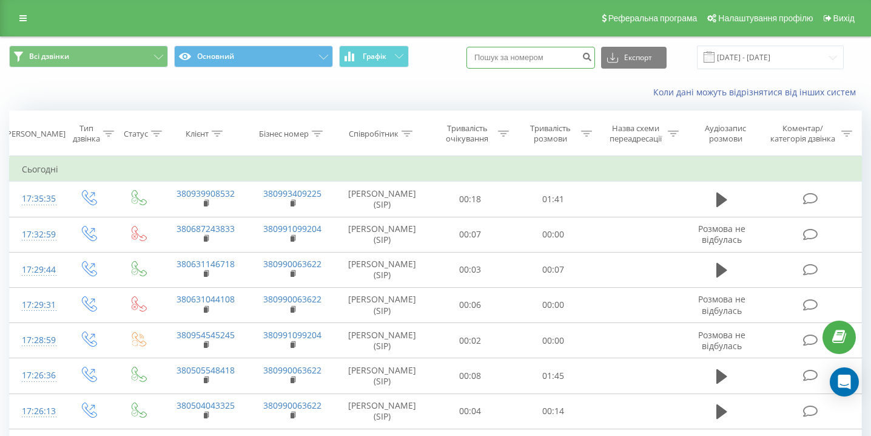
click at [560, 63] on input at bounding box center [531, 58] width 129 height 22
paste input "0931560739"
type input "0931560739"
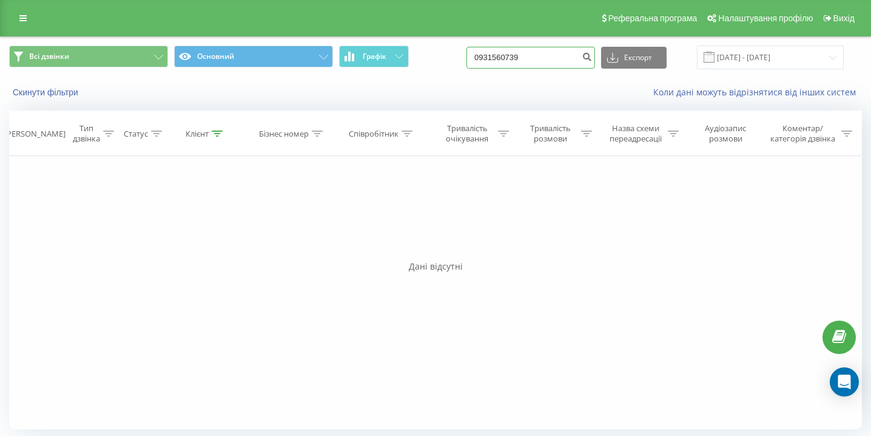
click at [519, 59] on input "0931560739" at bounding box center [531, 58] width 129 height 22
click at [520, 59] on input "0931560739" at bounding box center [531, 58] width 129 height 22
paste input "0964014779"
type input "0964014779"
click at [552, 56] on input "0964014779" at bounding box center [531, 58] width 129 height 22
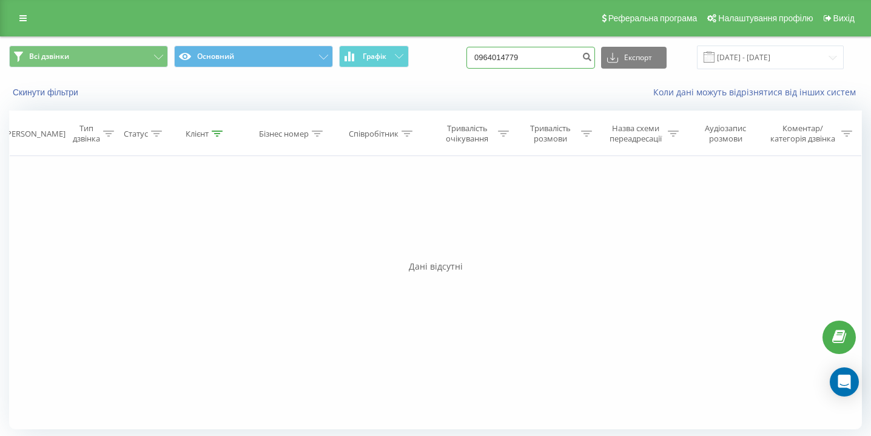
click at [552, 56] on input "0964014779" at bounding box center [531, 58] width 129 height 22
paste input "0665932994"
type input "0665932994"
click at [557, 56] on input "0665932994" at bounding box center [531, 58] width 129 height 22
click at [558, 56] on input "0665932994" at bounding box center [531, 58] width 129 height 22
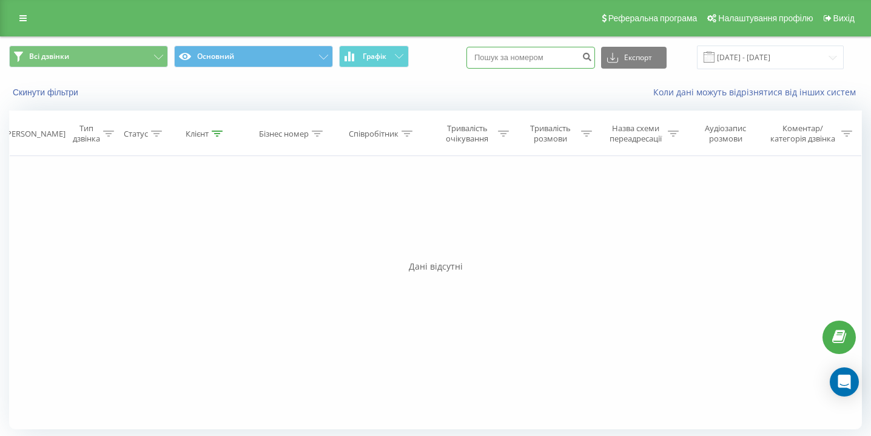
paste input "0664079852"
type input "0664079852"
click at [23, 19] on icon at bounding box center [22, 18] width 7 height 8
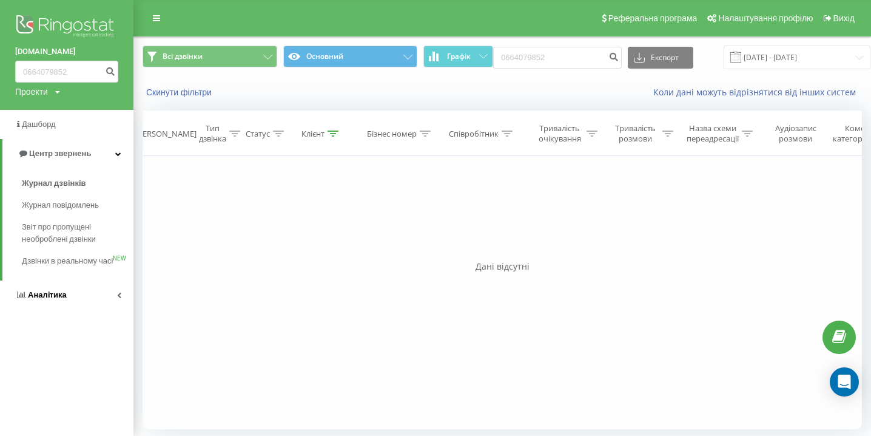
click at [50, 299] on span "Аналiтика" at bounding box center [47, 294] width 39 height 9
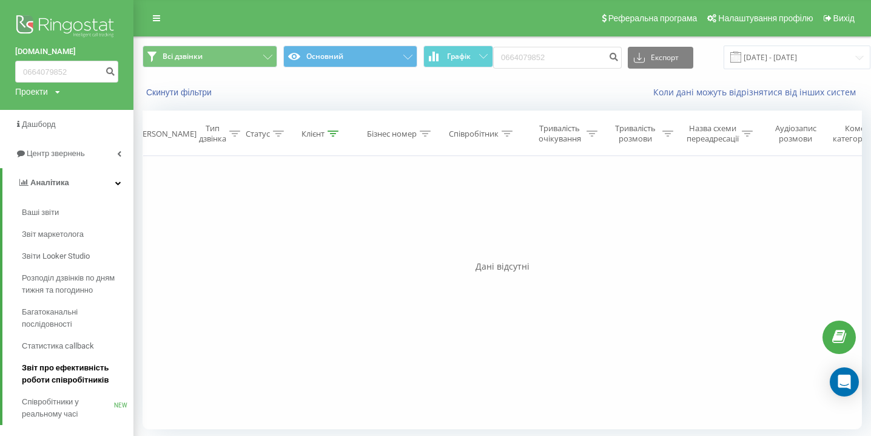
click at [52, 365] on span "Звіт про ефективність роботи співробітників" at bounding box center [75, 374] width 106 height 24
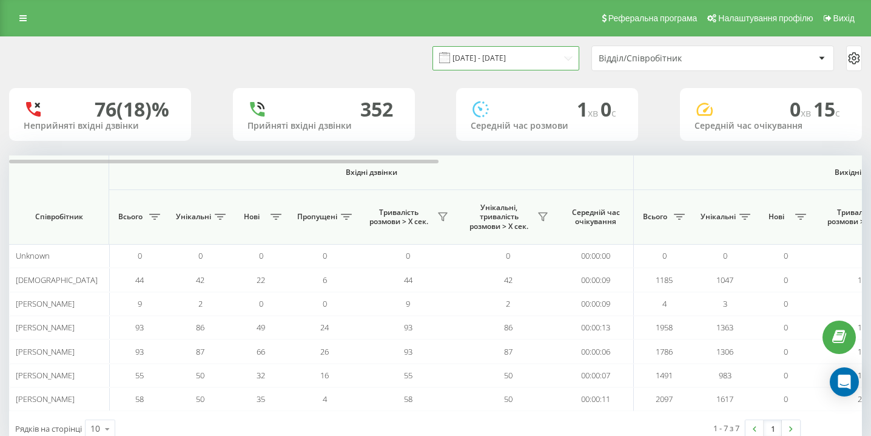
click at [543, 65] on input "[DATE] - [DATE]" at bounding box center [506, 58] width 147 height 24
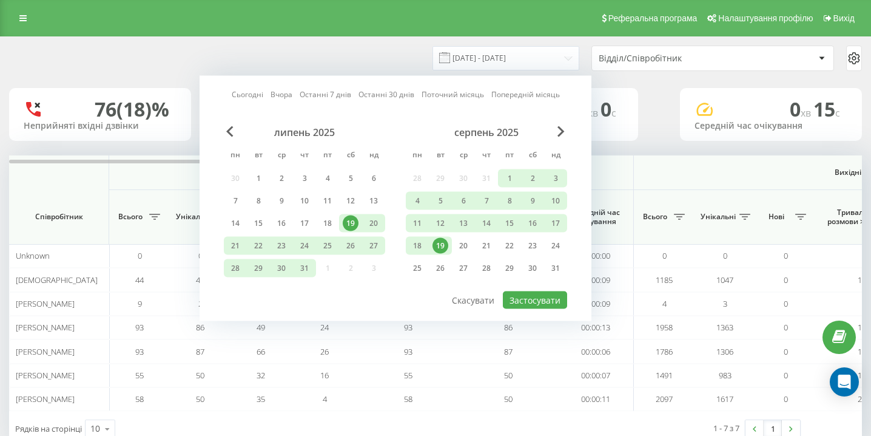
click at [441, 243] on div "19" at bounding box center [441, 246] width 16 height 16
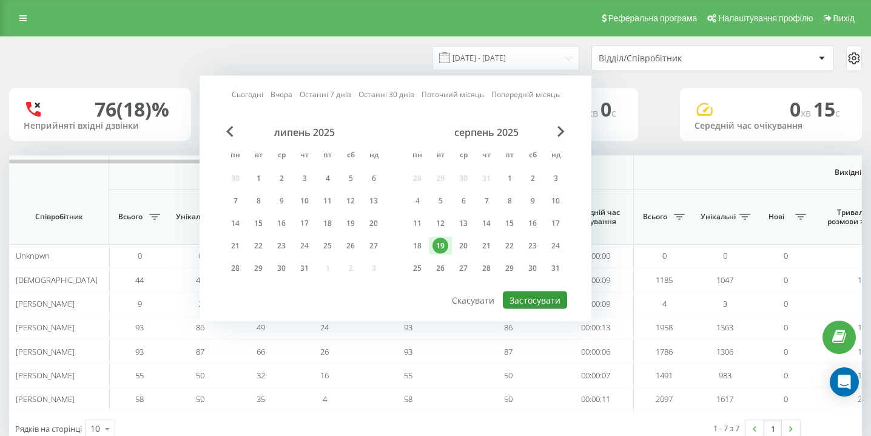
click at [551, 297] on button "Застосувати" at bounding box center [535, 300] width 64 height 18
type input "[DATE] - [DATE]"
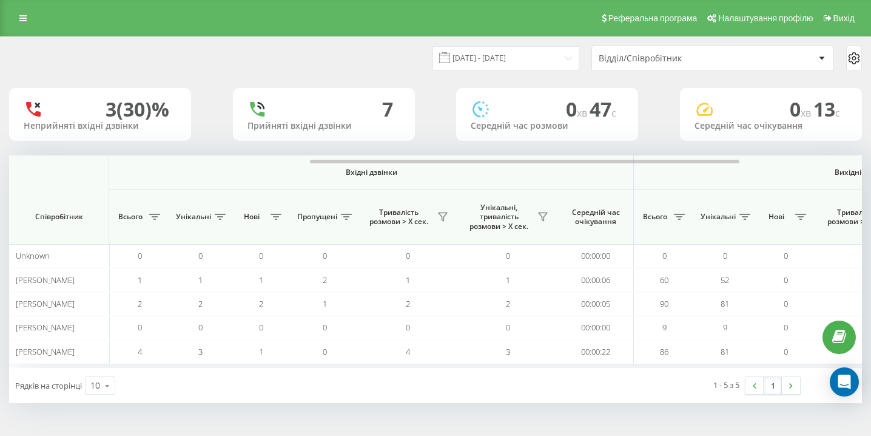
scroll to position [0, 840]
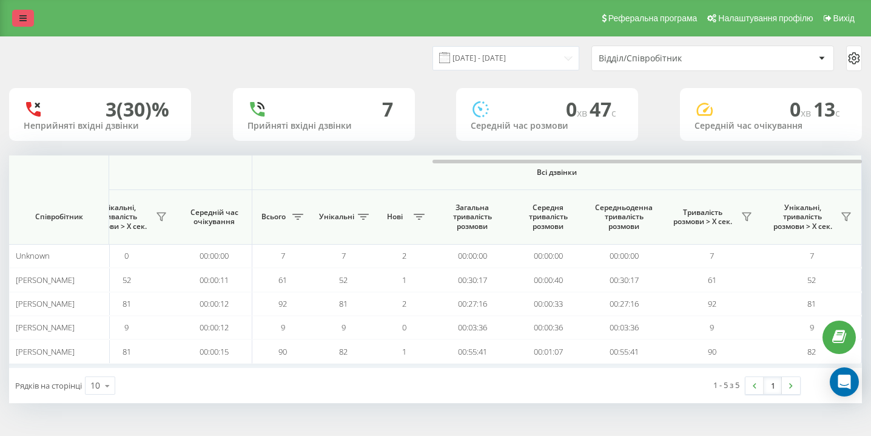
click at [22, 16] on icon at bounding box center [22, 18] width 7 height 8
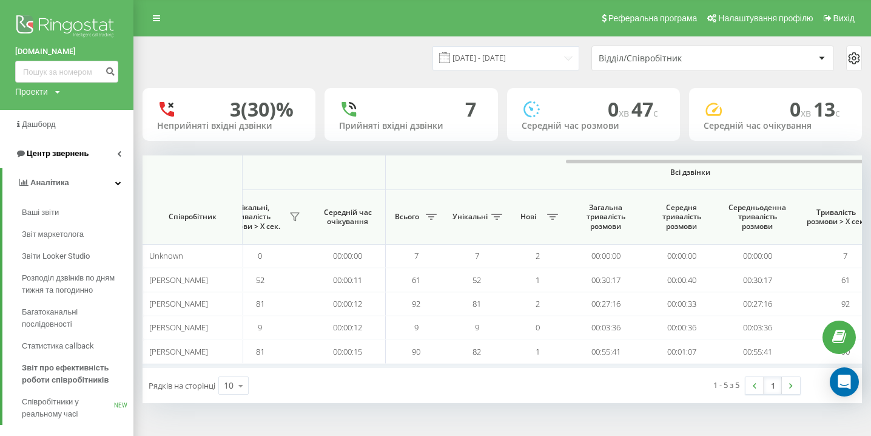
click at [56, 150] on span "Центр звернень" at bounding box center [58, 153] width 62 height 9
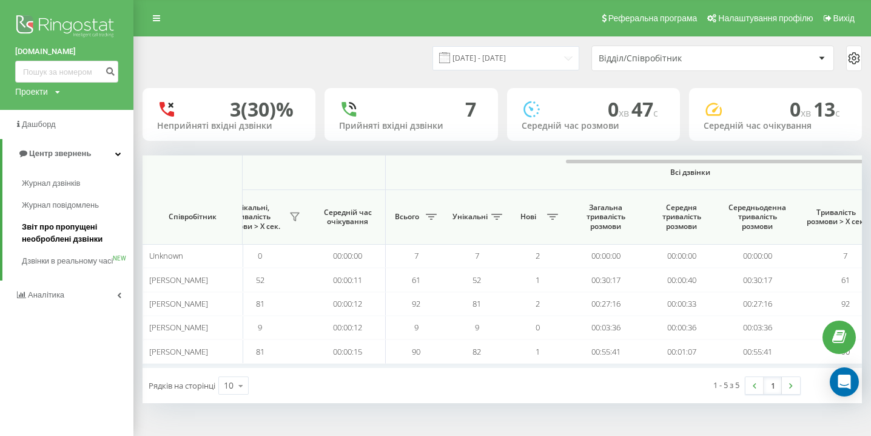
click at [49, 235] on span "Звіт про пропущені необроблені дзвінки" at bounding box center [75, 233] width 106 height 24
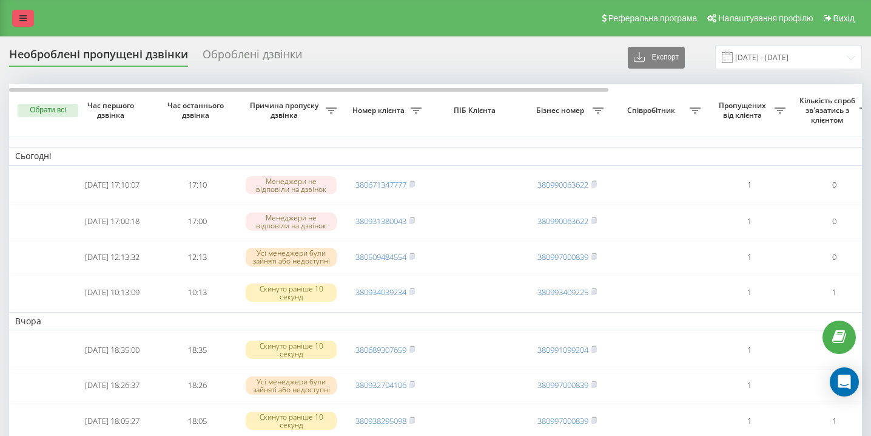
click at [21, 22] on icon at bounding box center [22, 18] width 7 height 8
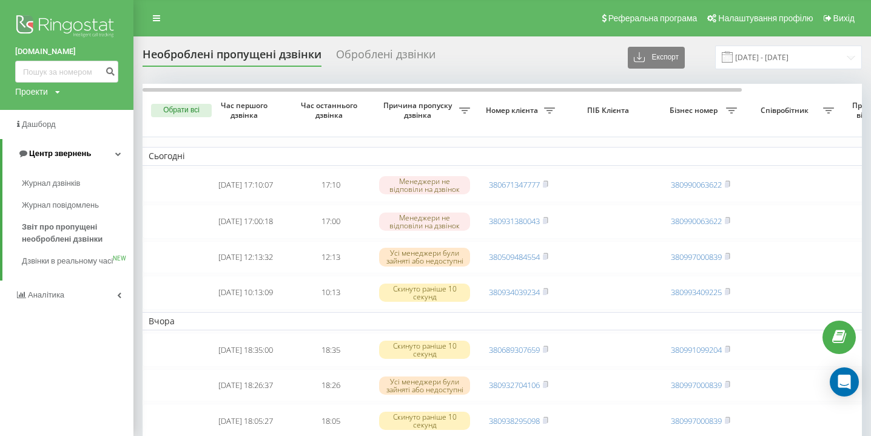
click at [73, 154] on span "Центр звернень" at bounding box center [60, 153] width 62 height 9
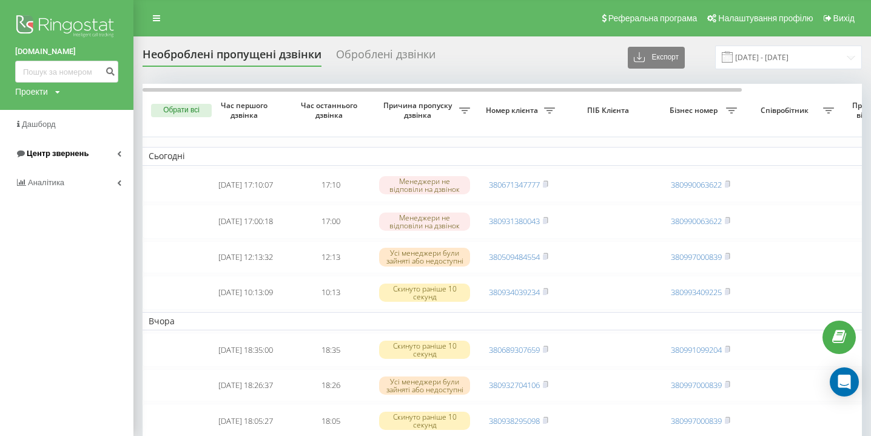
click at [72, 149] on span "Центр звернень" at bounding box center [58, 153] width 62 height 9
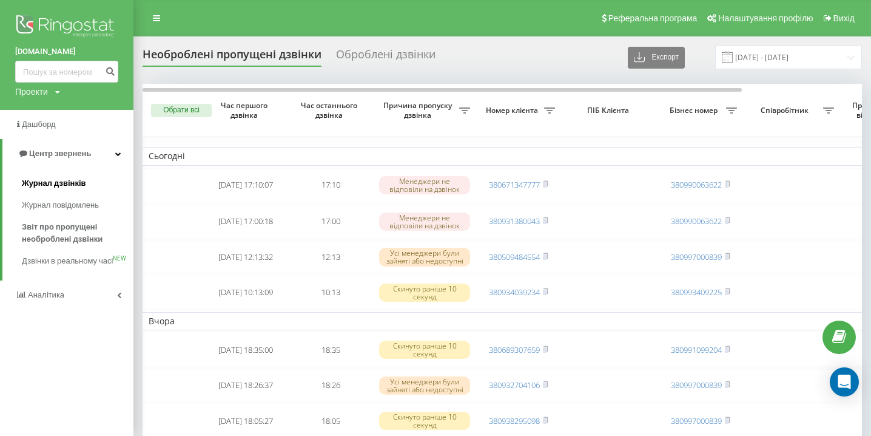
click at [47, 183] on span "Журнал дзвінків" at bounding box center [54, 183] width 64 height 12
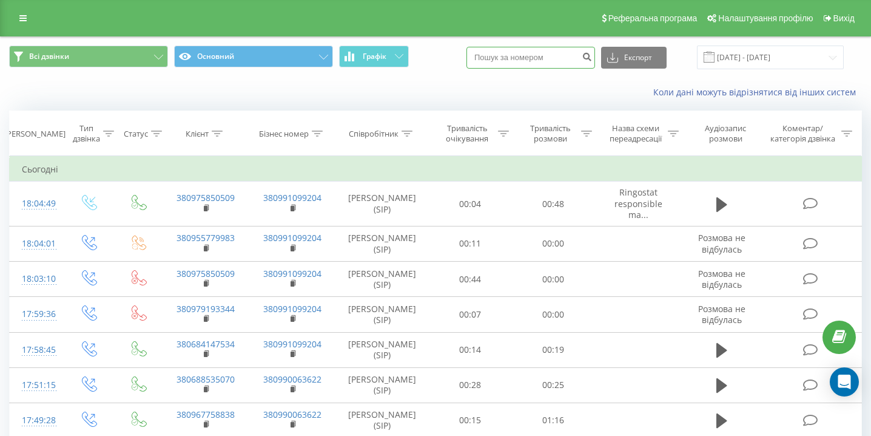
click at [539, 55] on input at bounding box center [531, 58] width 129 height 22
paste input "0989999001"
type input "0989999001"
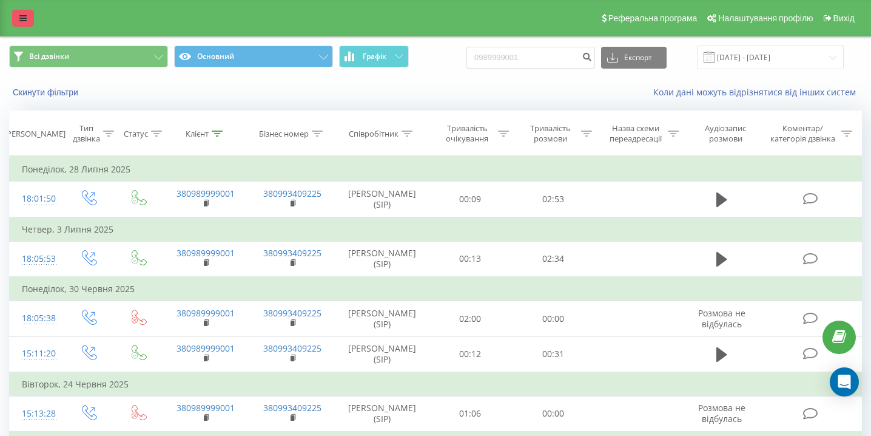
click at [27, 20] on link at bounding box center [23, 18] width 22 height 17
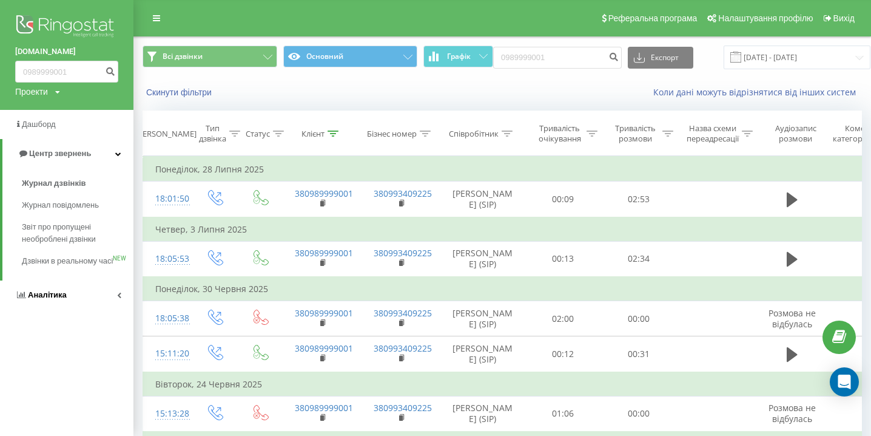
click at [50, 299] on span "Аналiтика" at bounding box center [47, 294] width 39 height 9
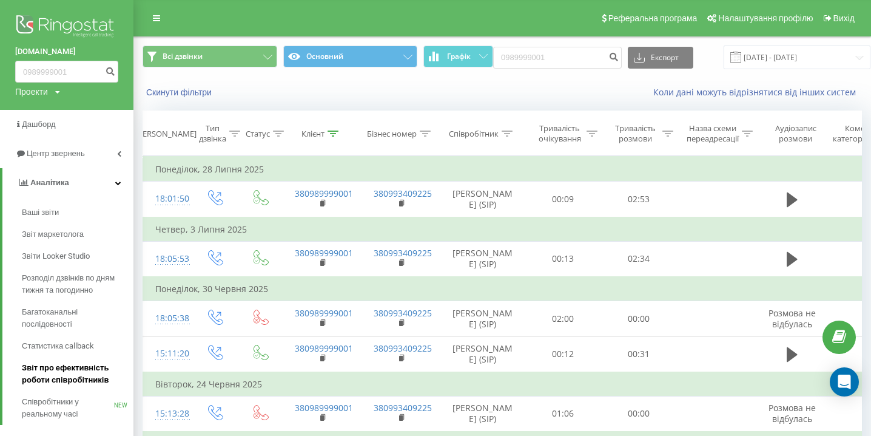
click at [39, 386] on span "Звіт про ефективність роботи співробітників" at bounding box center [75, 374] width 106 height 24
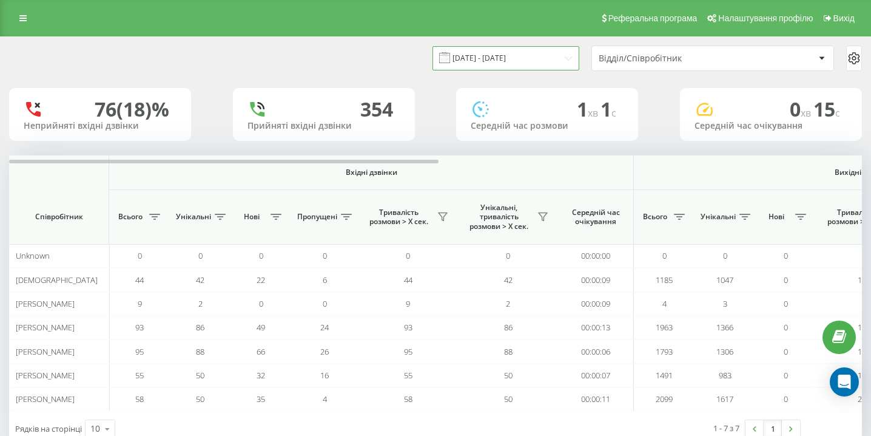
click at [521, 58] on input "[DATE] - [DATE]" at bounding box center [506, 58] width 147 height 24
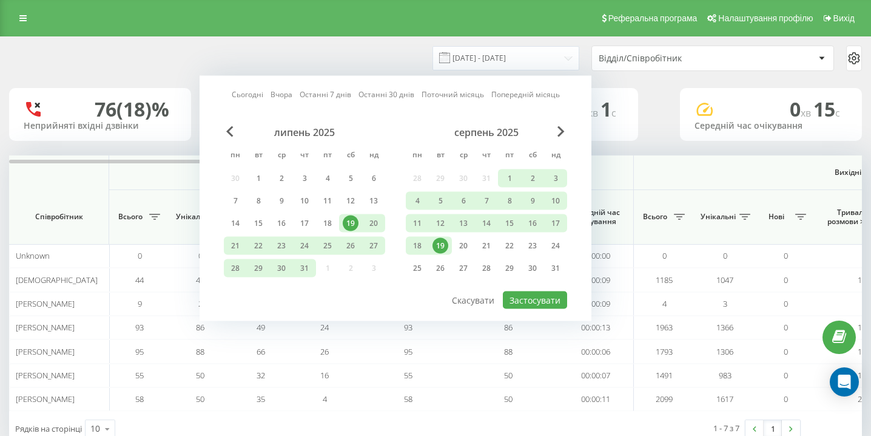
click at [434, 246] on div "19" at bounding box center [441, 246] width 16 height 16
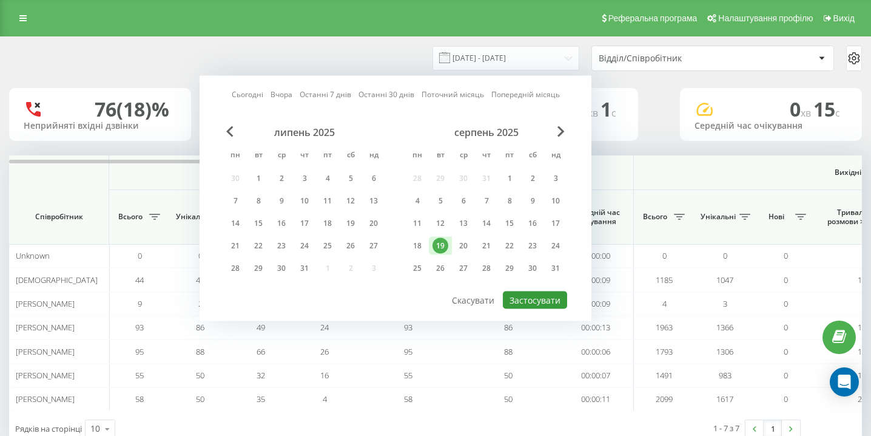
click at [533, 300] on button "Застосувати" at bounding box center [535, 300] width 64 height 18
type input "19.08.2025 - 19.08.2025"
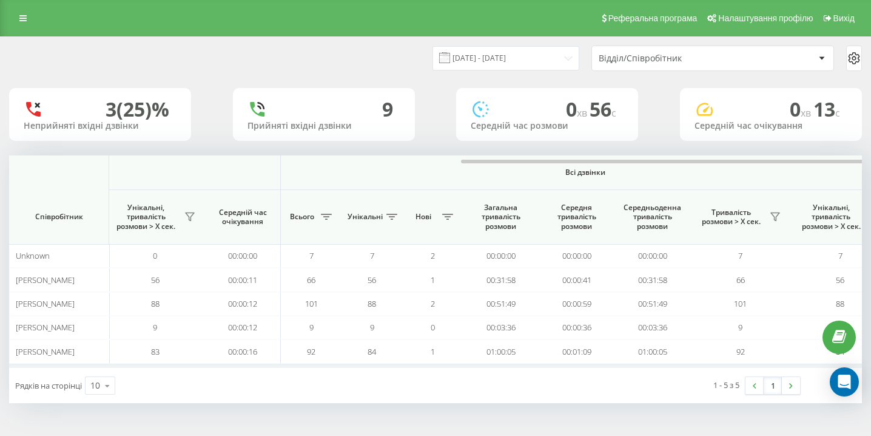
scroll to position [0, 840]
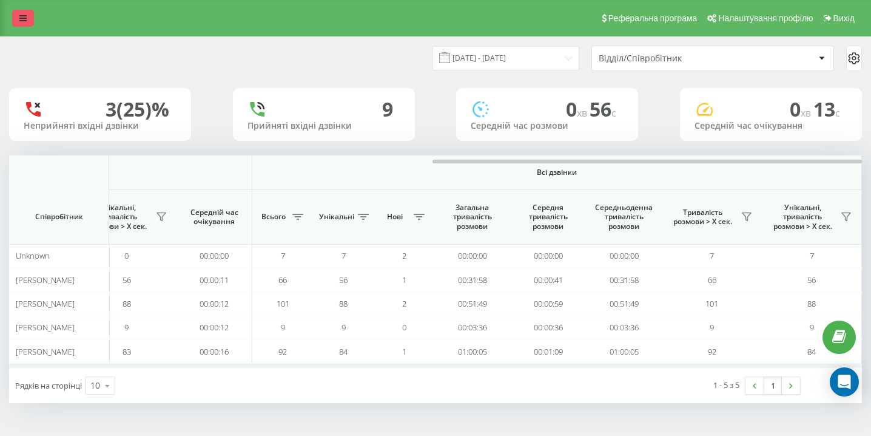
click at [28, 17] on link at bounding box center [23, 18] width 22 height 17
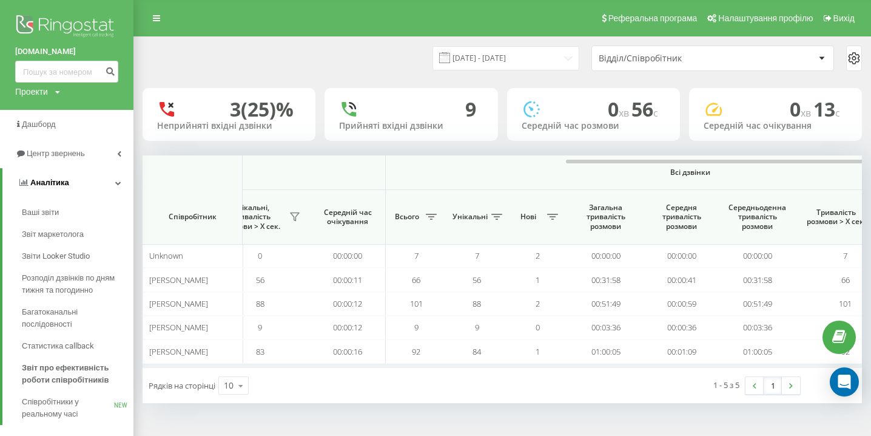
click at [89, 169] on link "Аналiтика" at bounding box center [67, 182] width 131 height 29
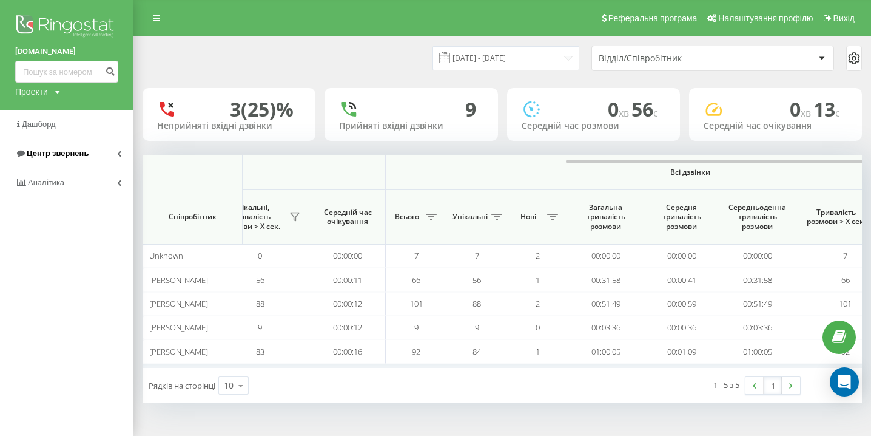
click at [89, 158] on link "Центр звернень" at bounding box center [67, 153] width 134 height 29
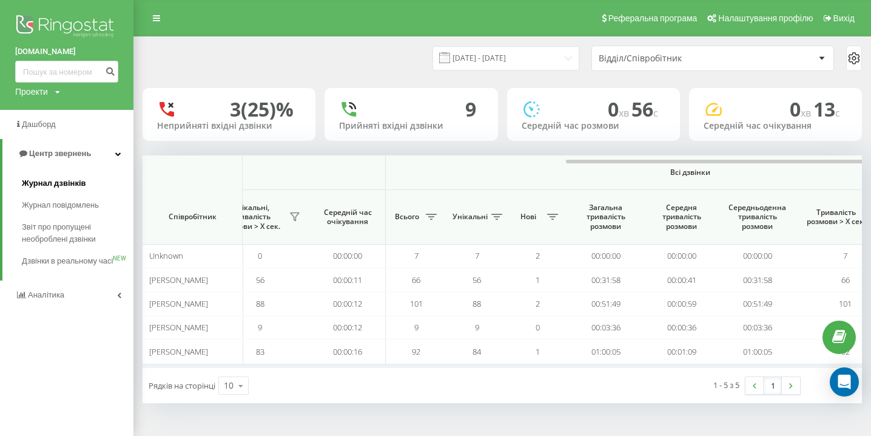
click at [73, 178] on span "Журнал дзвінків" at bounding box center [54, 183] width 64 height 12
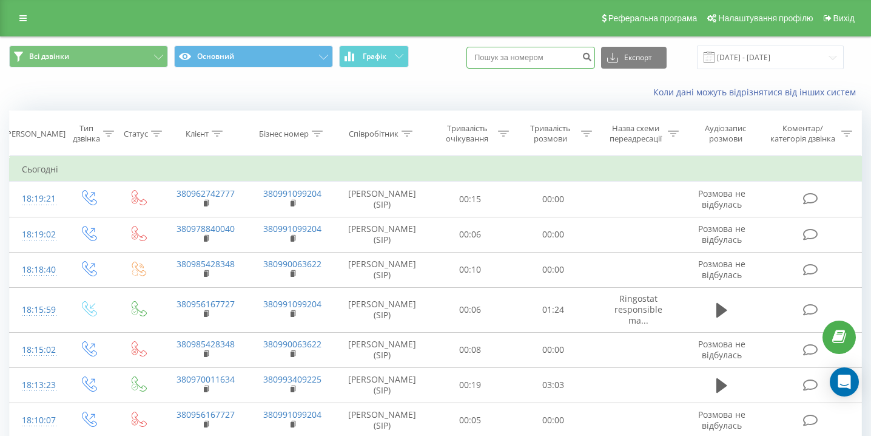
click at [539, 55] on input at bounding box center [531, 58] width 129 height 22
paste input "0989300300"
type input "0989300300"
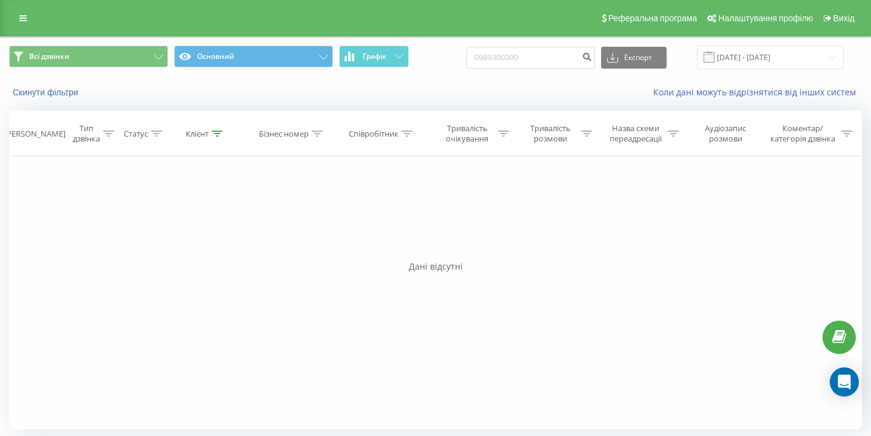
click at [556, 46] on div "0989300300 Експорт .csv .xls .xlsx 19.05.2025 - 19.08.2025" at bounding box center [655, 58] width 377 height 24
click at [556, 56] on input "0989300300" at bounding box center [531, 58] width 129 height 22
paste input "0938376761"
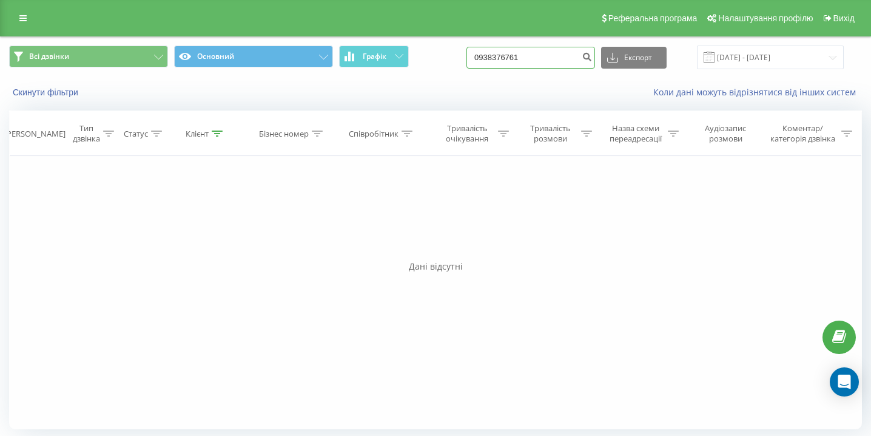
type input "0938376761"
click at [578, 58] on input "0938376761" at bounding box center [531, 58] width 129 height 22
paste input "0502122867"
type input "0502122867"
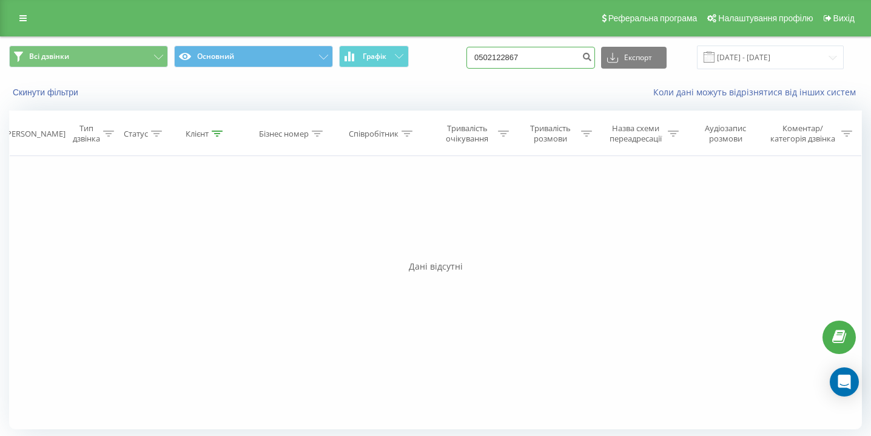
click at [545, 55] on input "0502122867" at bounding box center [531, 58] width 129 height 22
click at [545, 56] on input "0502122867" at bounding box center [531, 58] width 129 height 22
paste input "0930936160"
type input "0930936160"
click at [524, 58] on input "0930936160" at bounding box center [531, 58] width 129 height 22
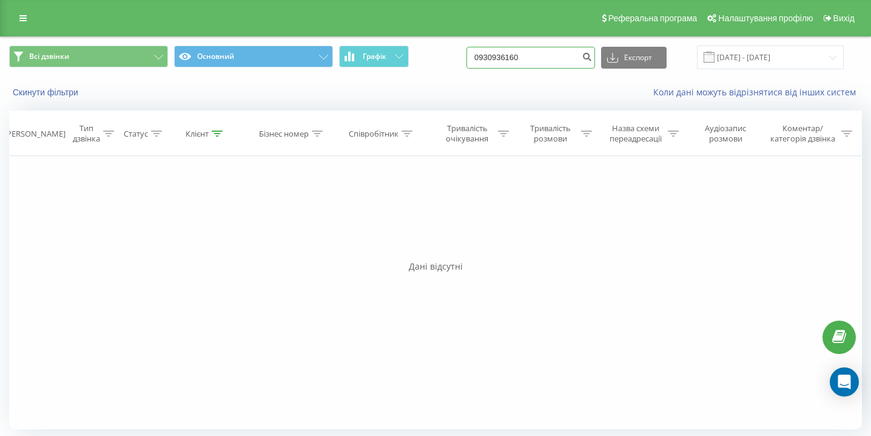
click at [524, 58] on input "0930936160" at bounding box center [531, 58] width 129 height 22
paste input "0688980008"
type input "0688980008"
click at [28, 22] on link at bounding box center [23, 18] width 22 height 17
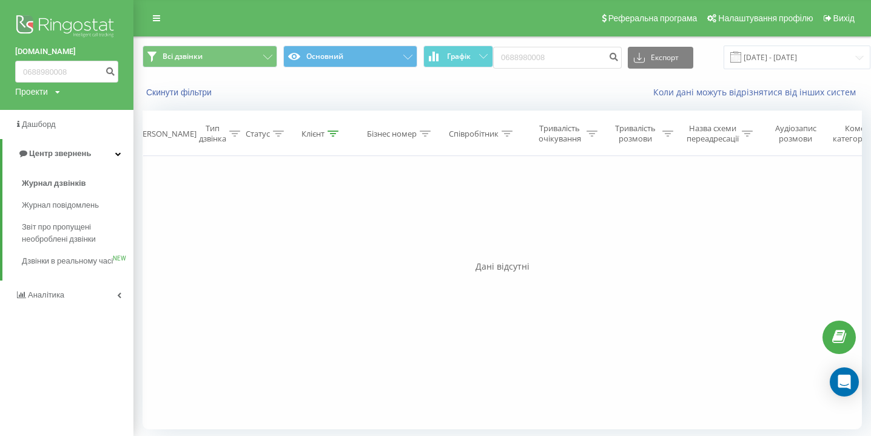
click at [55, 324] on div "columbtrade.ua 0688980008 Проекти columbtrade.ua Дашборд Центр звернень Журнал …" at bounding box center [67, 218] width 134 height 436
click at [67, 309] on link "Аналiтика" at bounding box center [67, 294] width 134 height 29
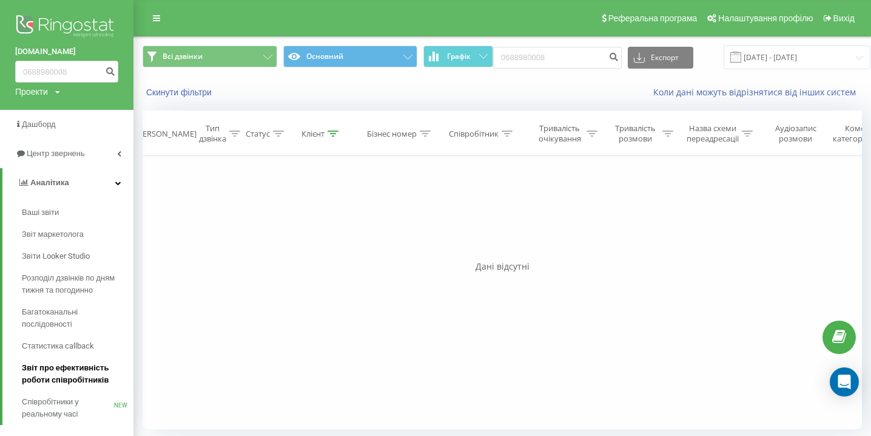
click at [52, 379] on span "Звіт про ефективність роботи співробітників" at bounding box center [75, 374] width 106 height 24
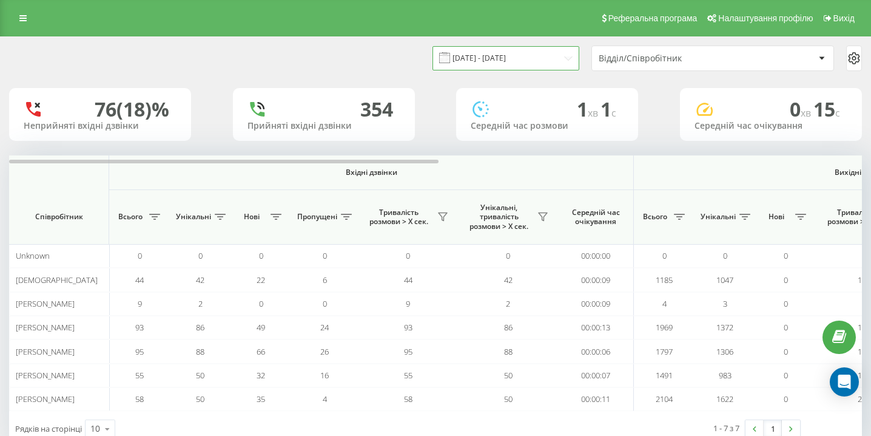
click at [528, 68] on input "19.07.2025 - 19.08.2025" at bounding box center [506, 58] width 147 height 24
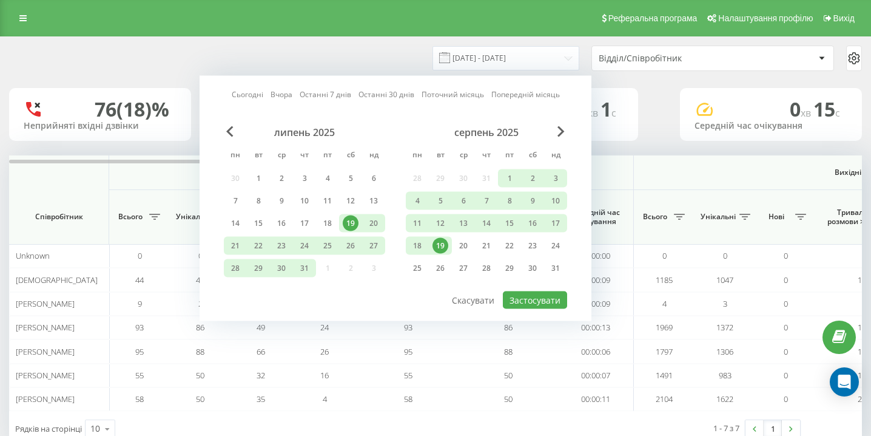
click at [444, 248] on div "19" at bounding box center [441, 246] width 16 height 16
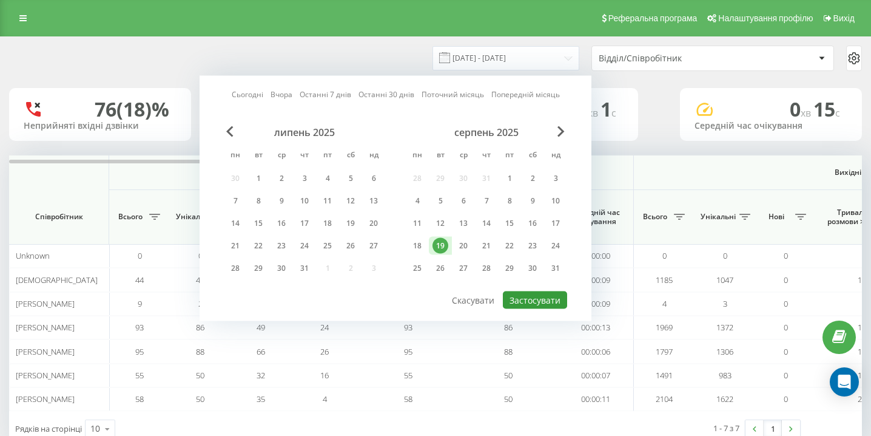
click at [546, 298] on button "Застосувати" at bounding box center [535, 300] width 64 height 18
type input "[DATE] - [DATE]"
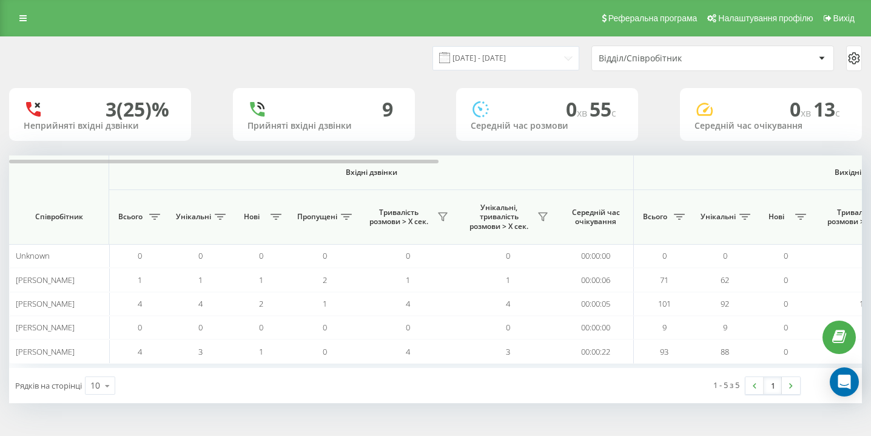
scroll to position [0, 840]
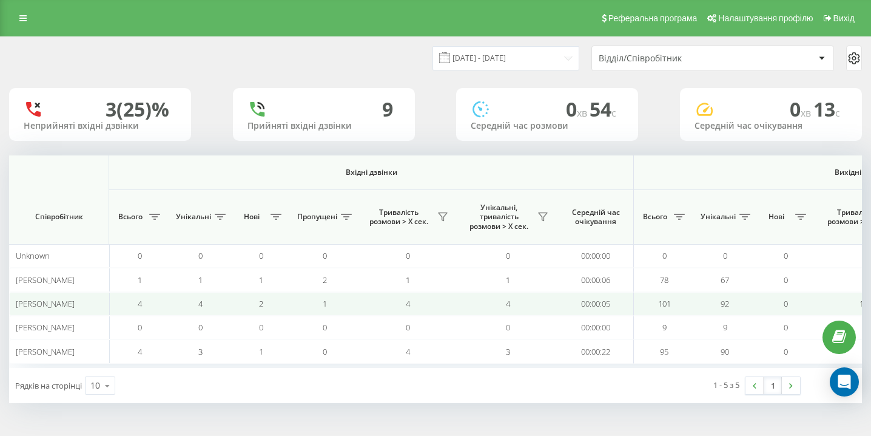
scroll to position [0, 840]
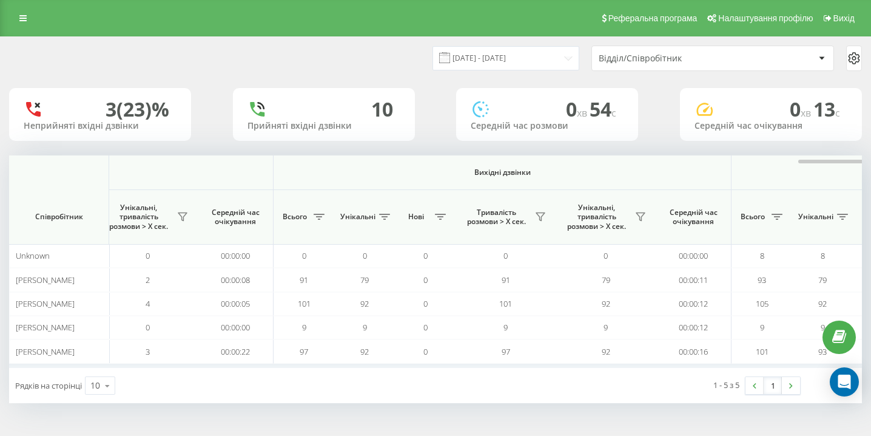
scroll to position [0, 840]
